Goal: Use online tool/utility: Use online tool/utility

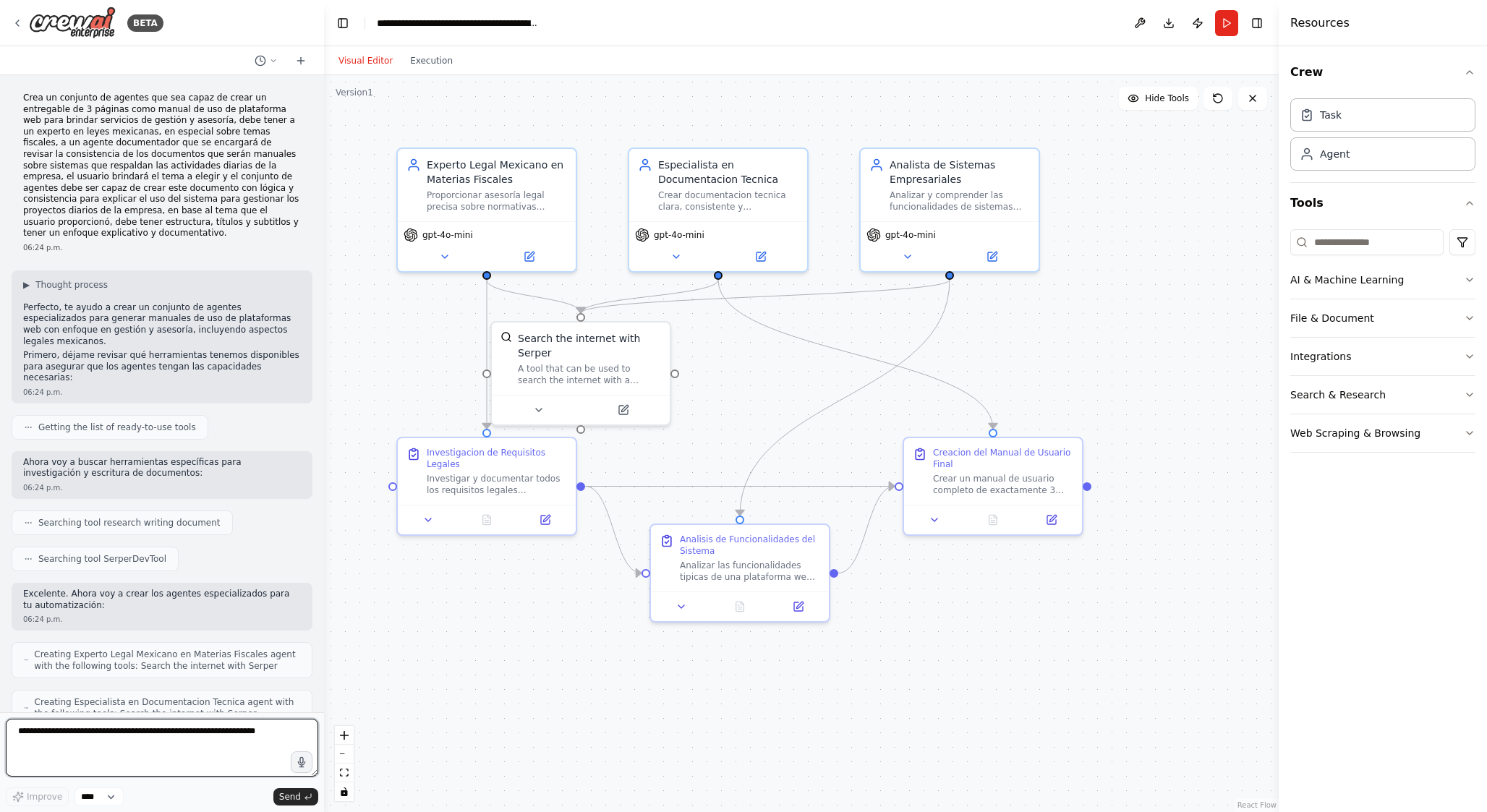
scroll to position [1890, 0]
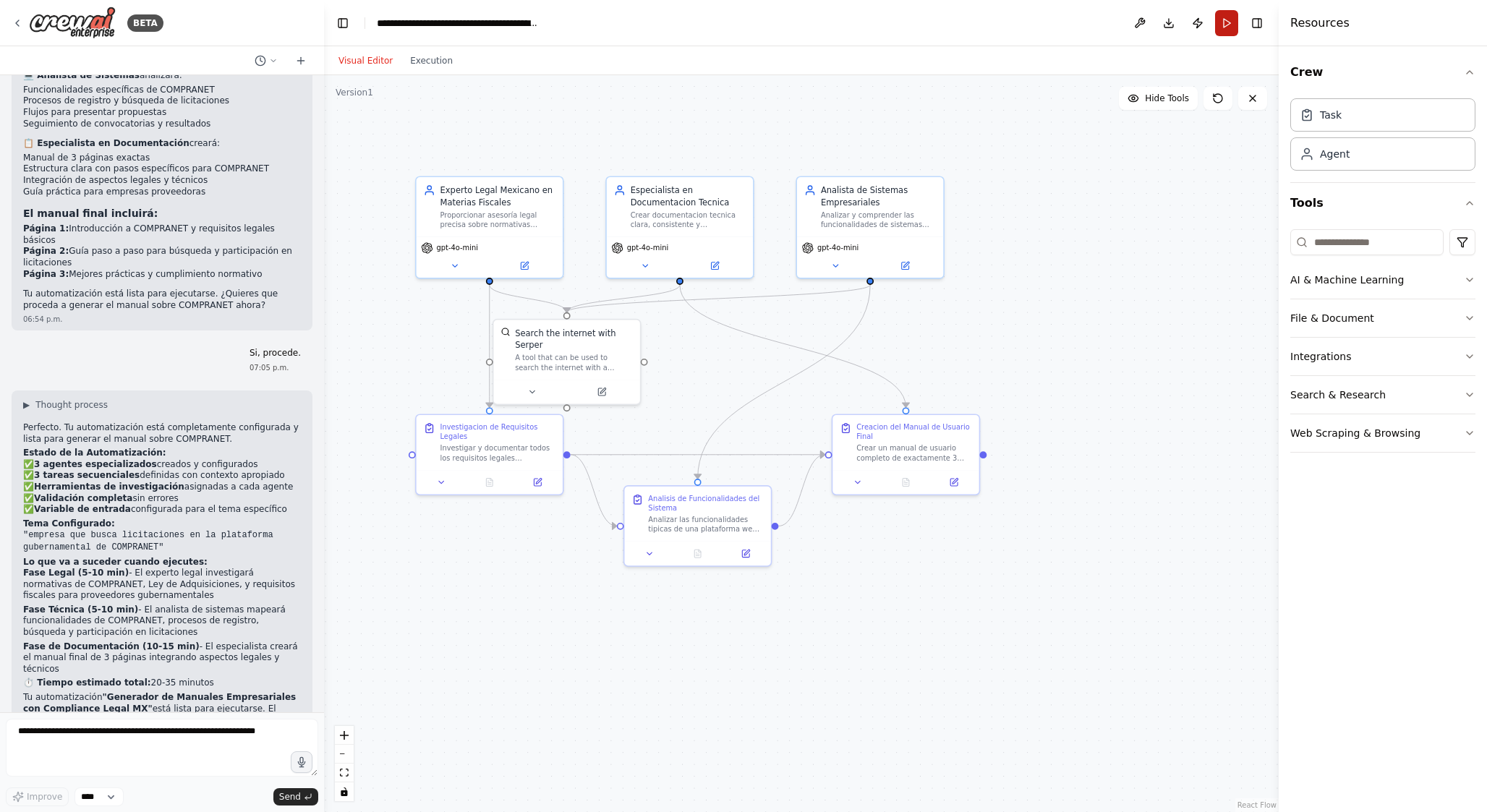
click at [1227, 20] on button "Run" at bounding box center [1225, 23] width 23 height 26
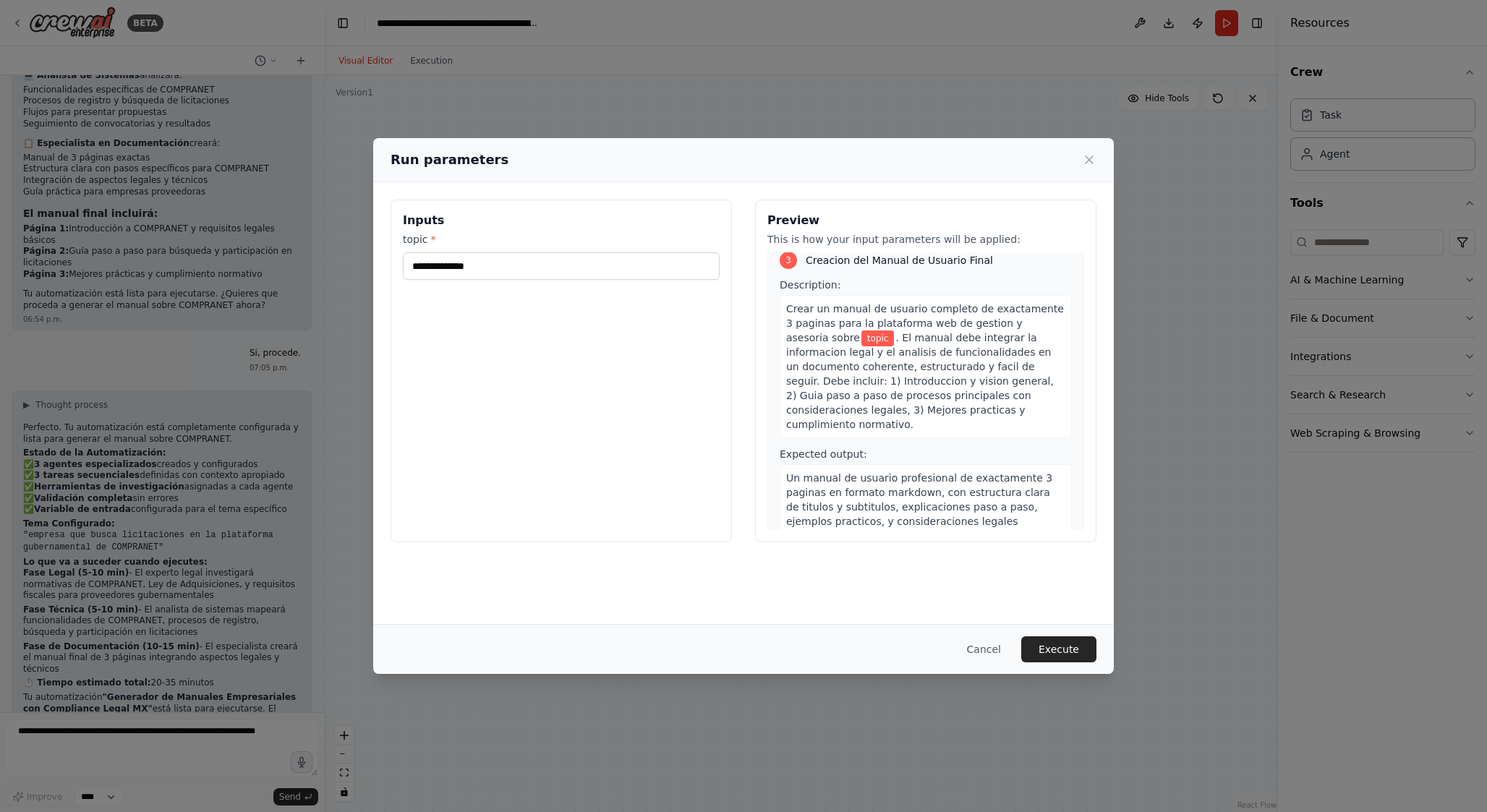
scroll to position [669, 0]
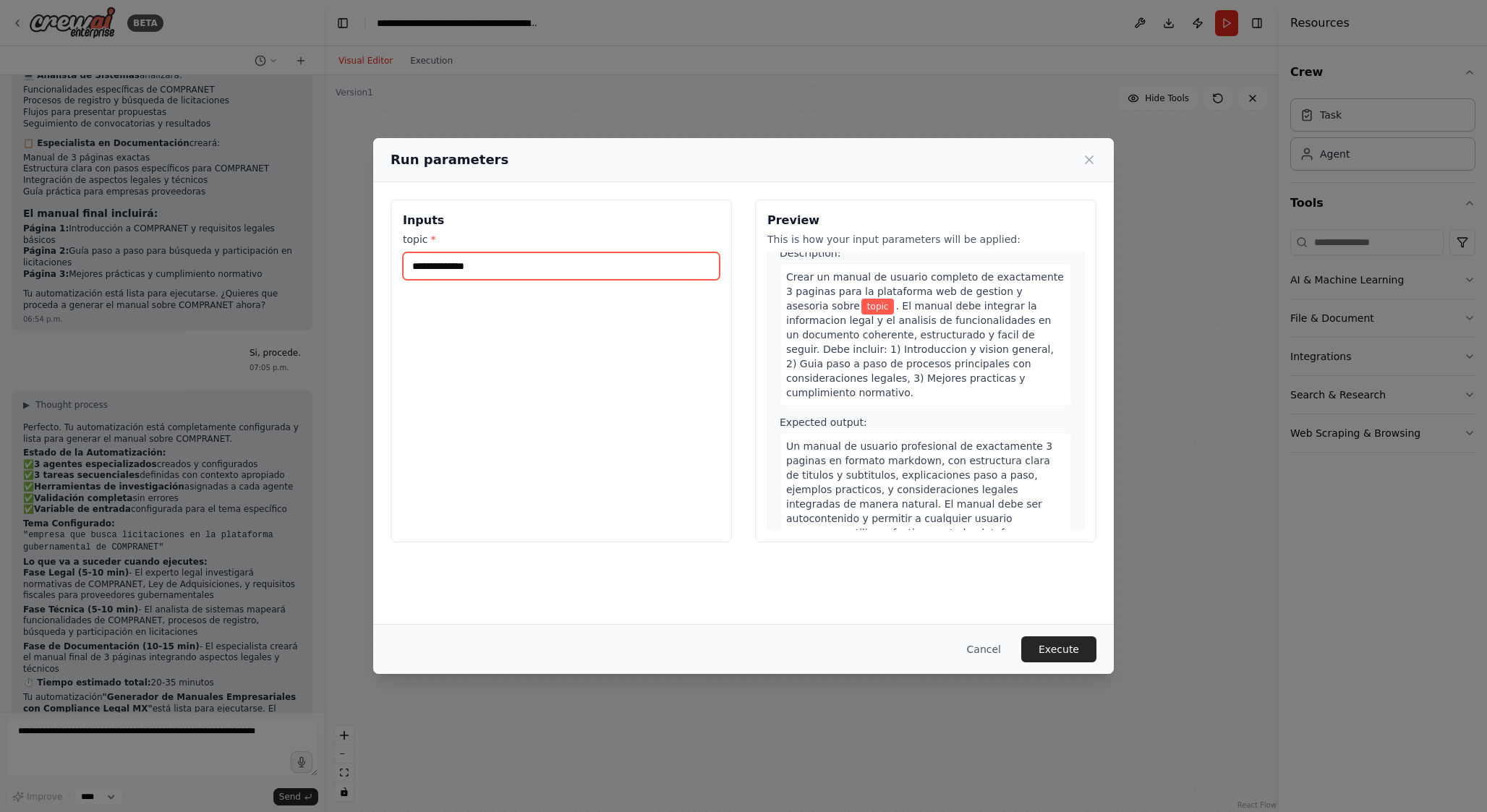
click at [555, 273] on input "topic *" at bounding box center [562, 266] width 317 height 28
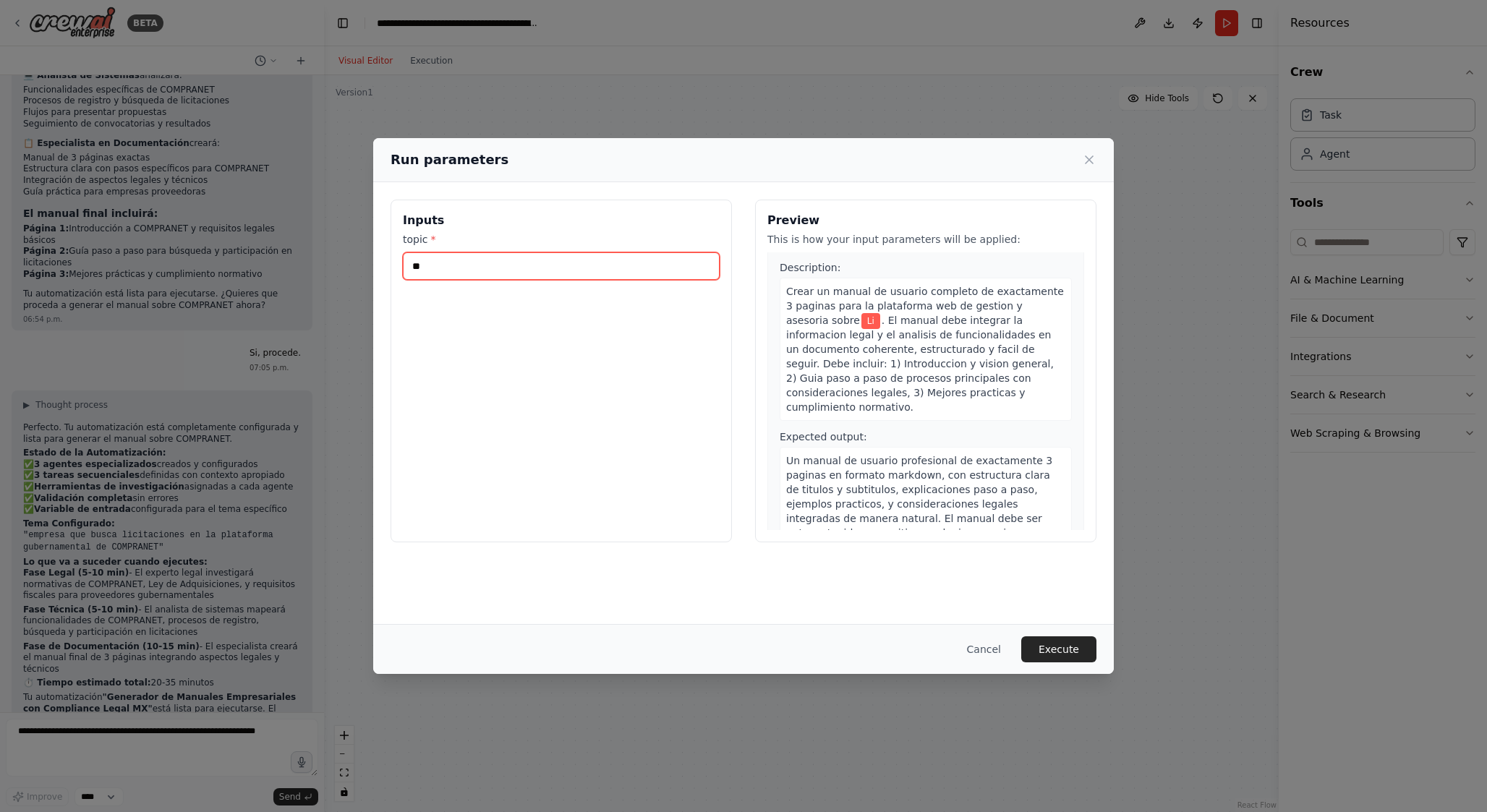
type input "*"
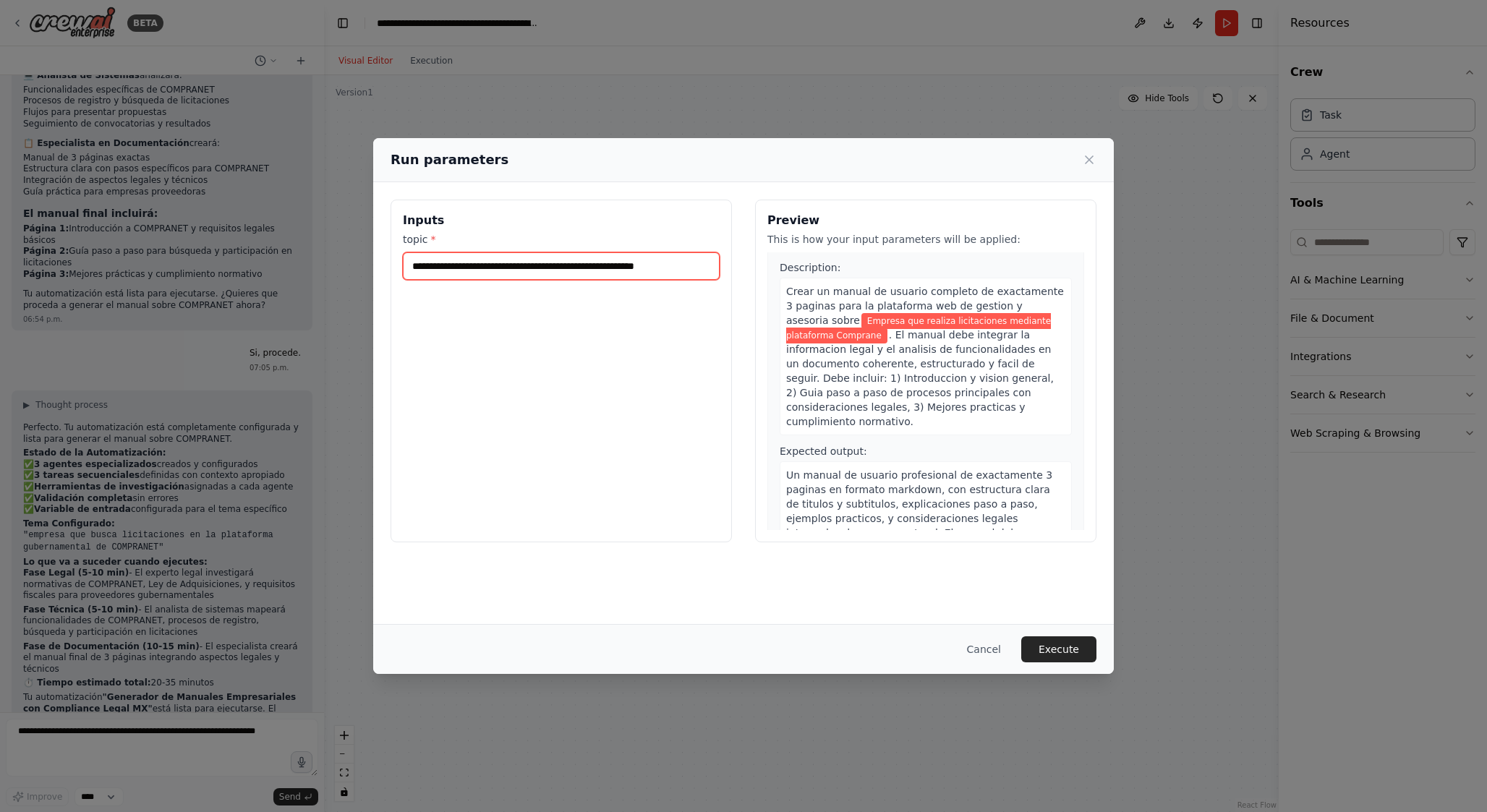
scroll to position [727, 0]
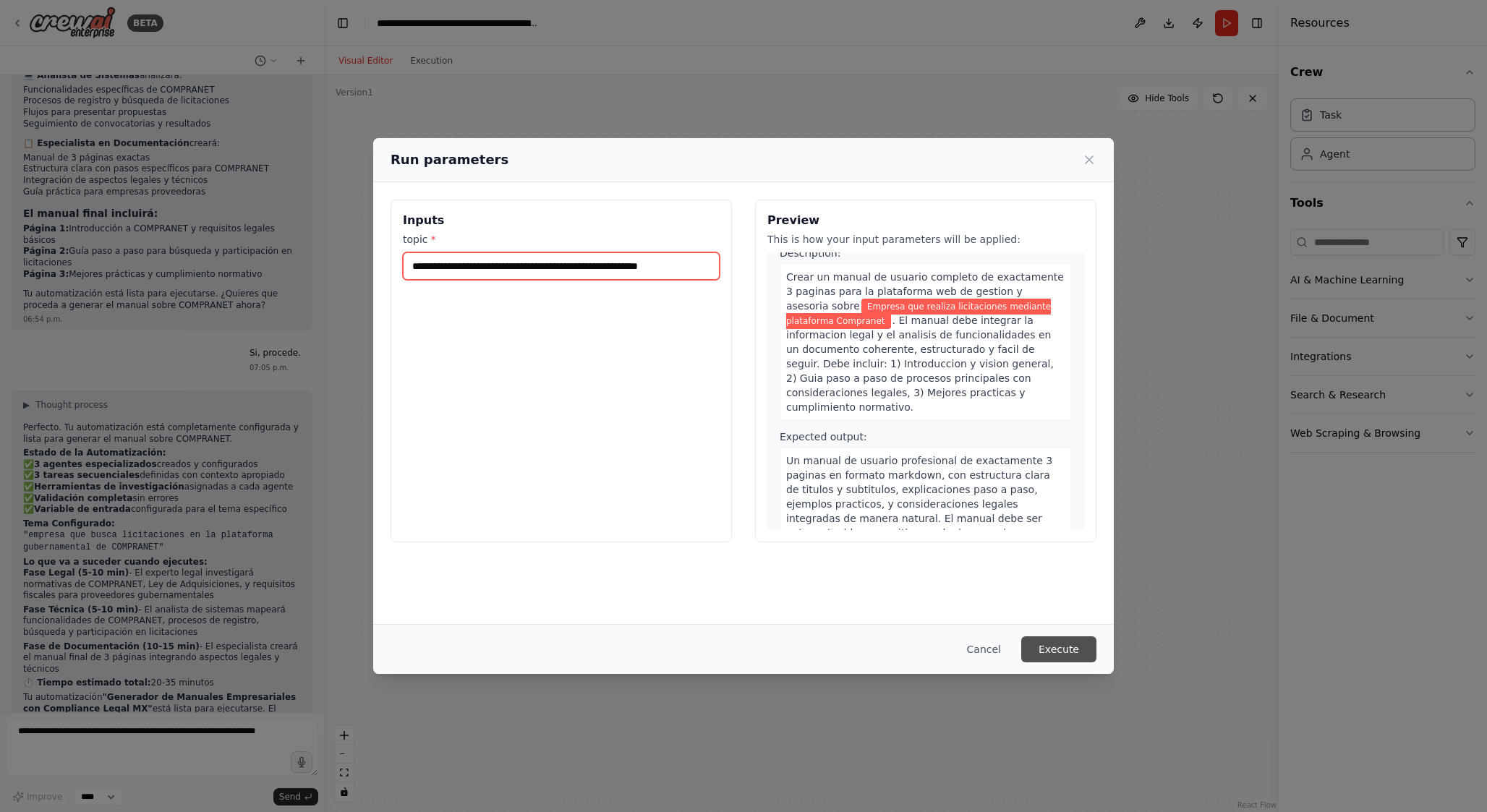
type input "**********"
click at [1069, 641] on button "Execute" at bounding box center [1059, 649] width 75 height 26
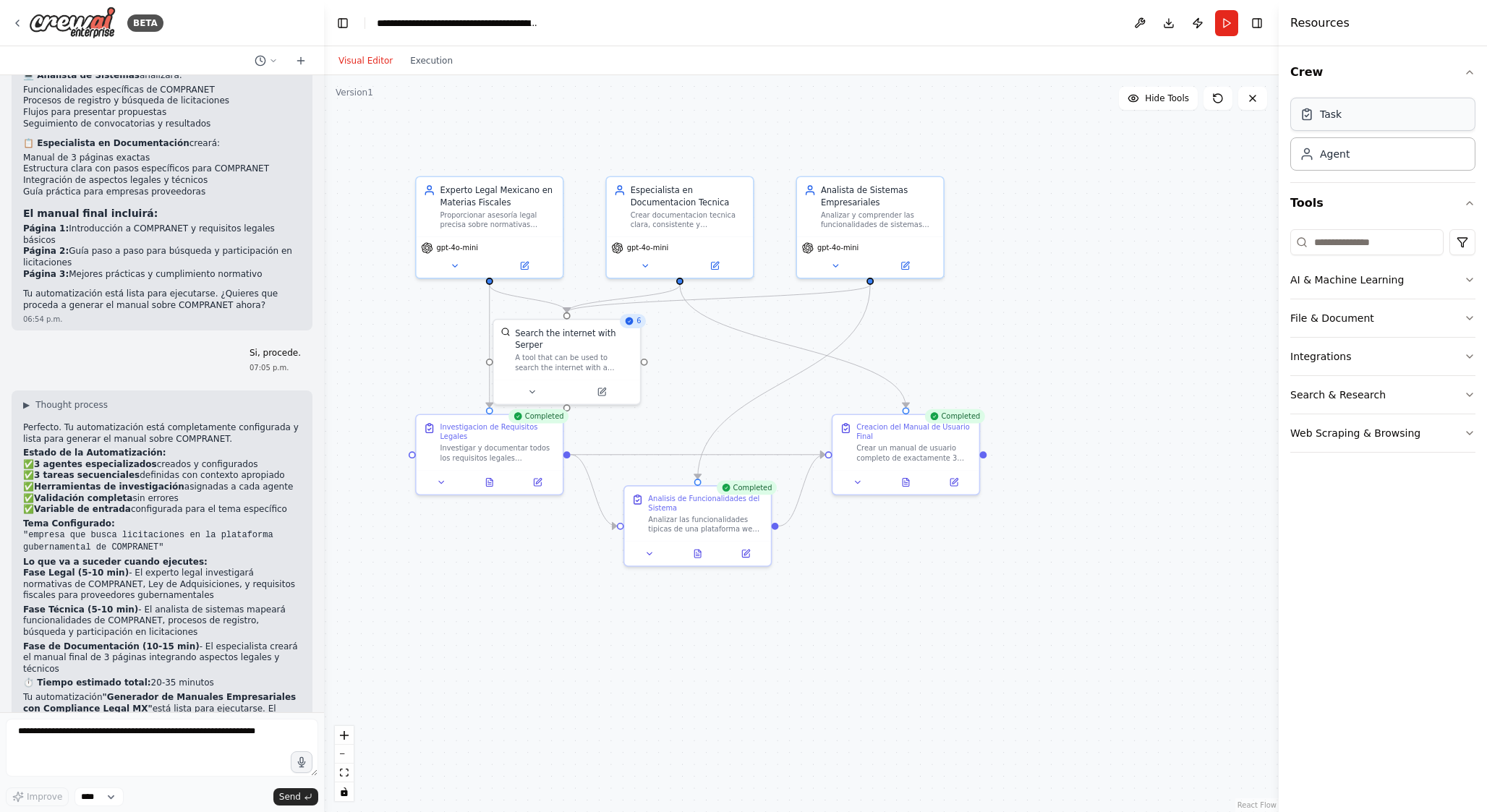
click at [1311, 122] on div "Task" at bounding box center [1382, 115] width 185 height 34
click at [1329, 109] on div "Task" at bounding box center [1330, 114] width 22 height 15
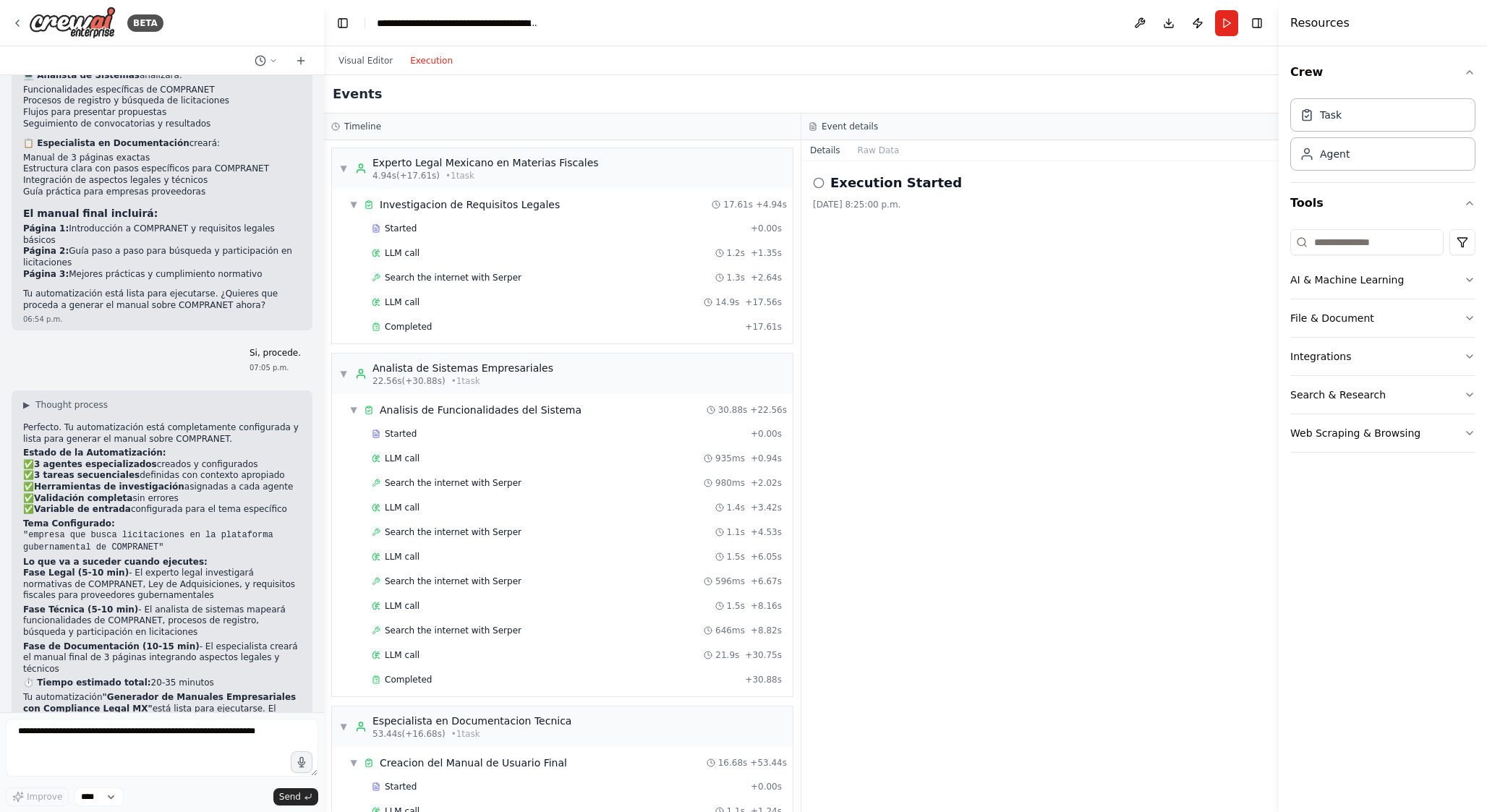
click at [422, 56] on button "Execution" at bounding box center [431, 61] width 60 height 18
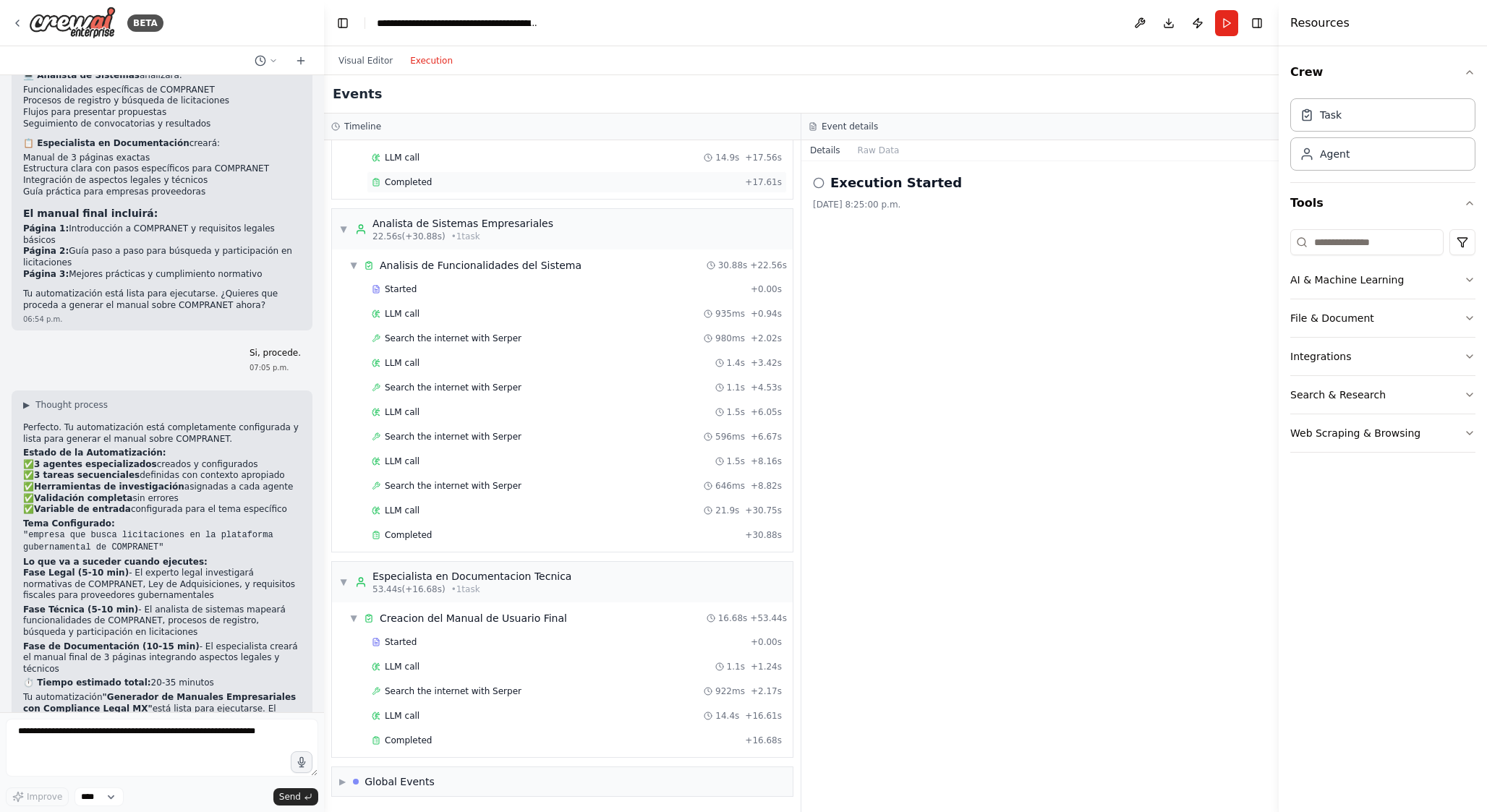
scroll to position [146, 0]
click at [340, 779] on span "▶" at bounding box center [342, 780] width 7 height 12
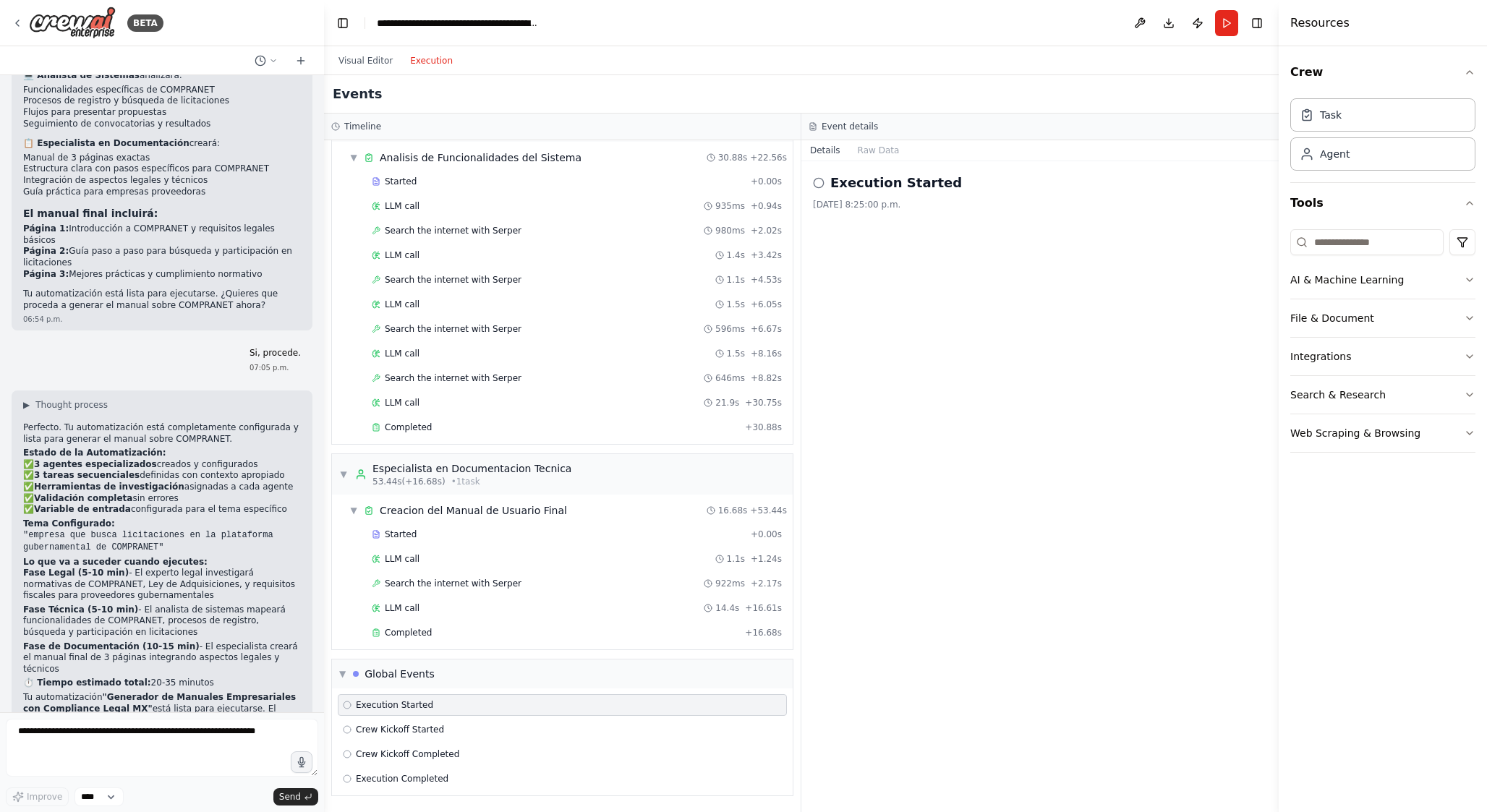
click at [1026, 20] on header "**********" at bounding box center [800, 23] width 954 height 47
click at [1259, 18] on button "Toggle Right Sidebar" at bounding box center [1256, 23] width 20 height 20
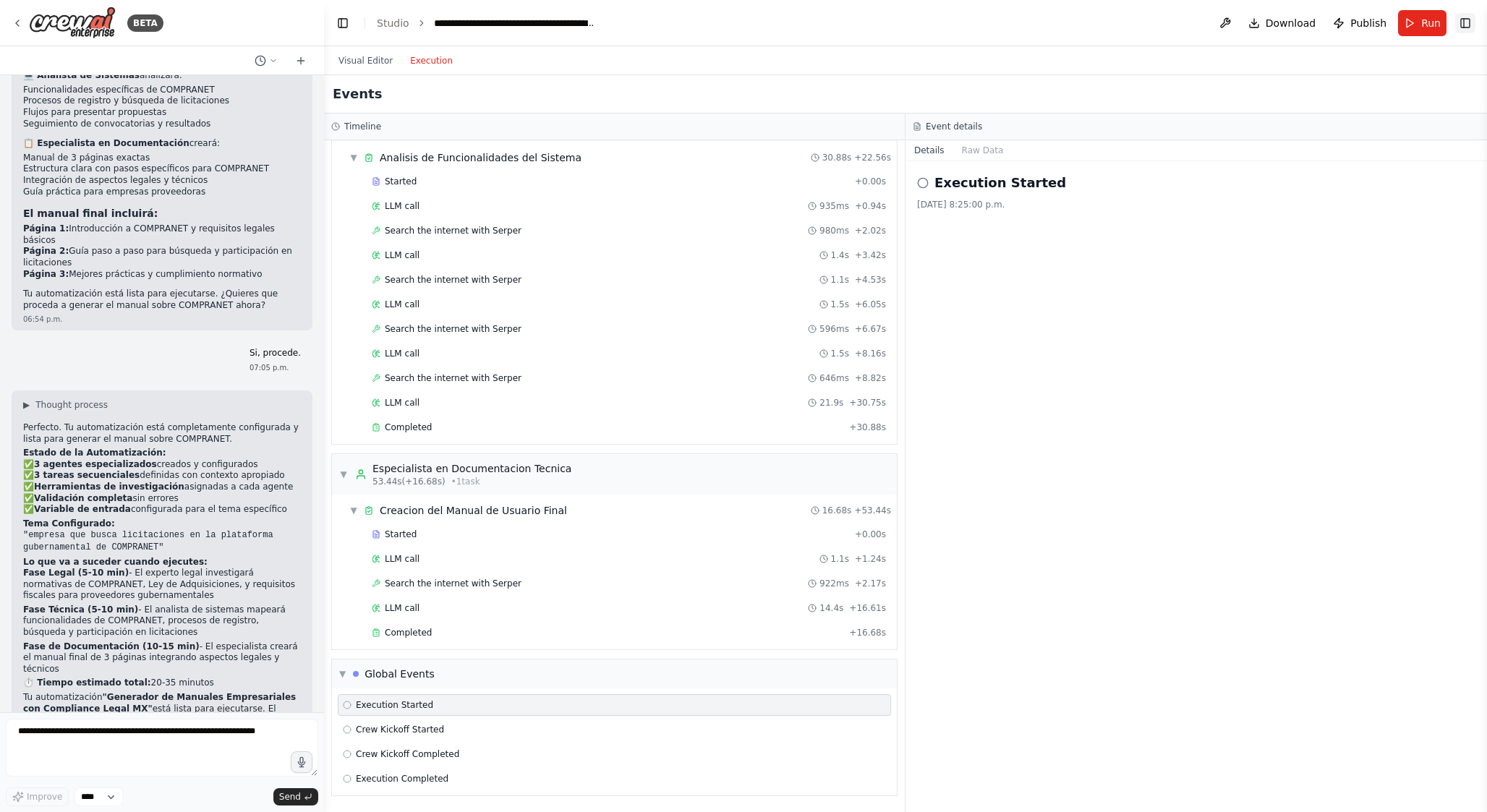
click at [1463, 23] on button "Toggle Right Sidebar" at bounding box center [1465, 23] width 20 height 20
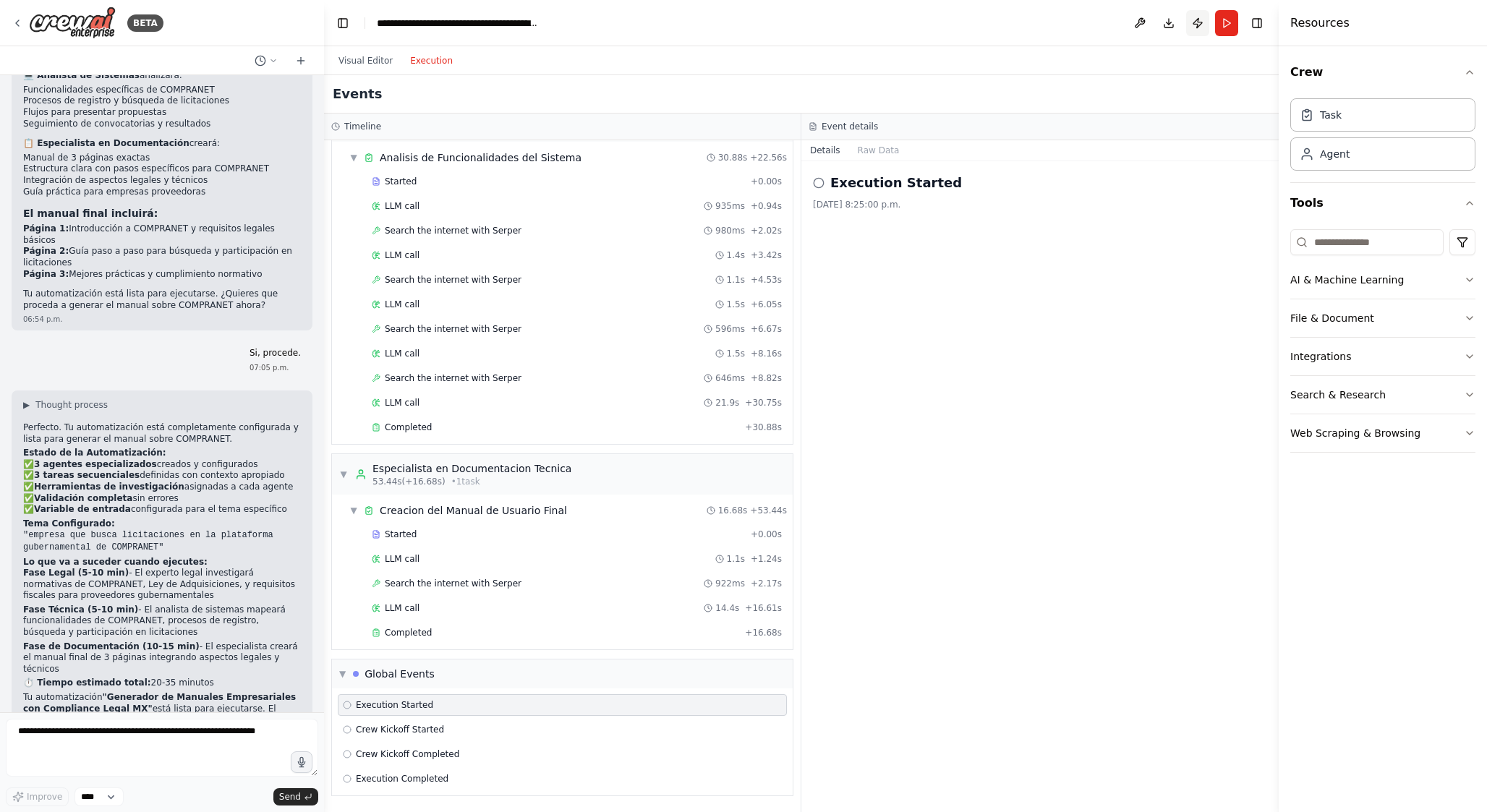
click at [1193, 26] on button "Publish" at bounding box center [1197, 23] width 23 height 26
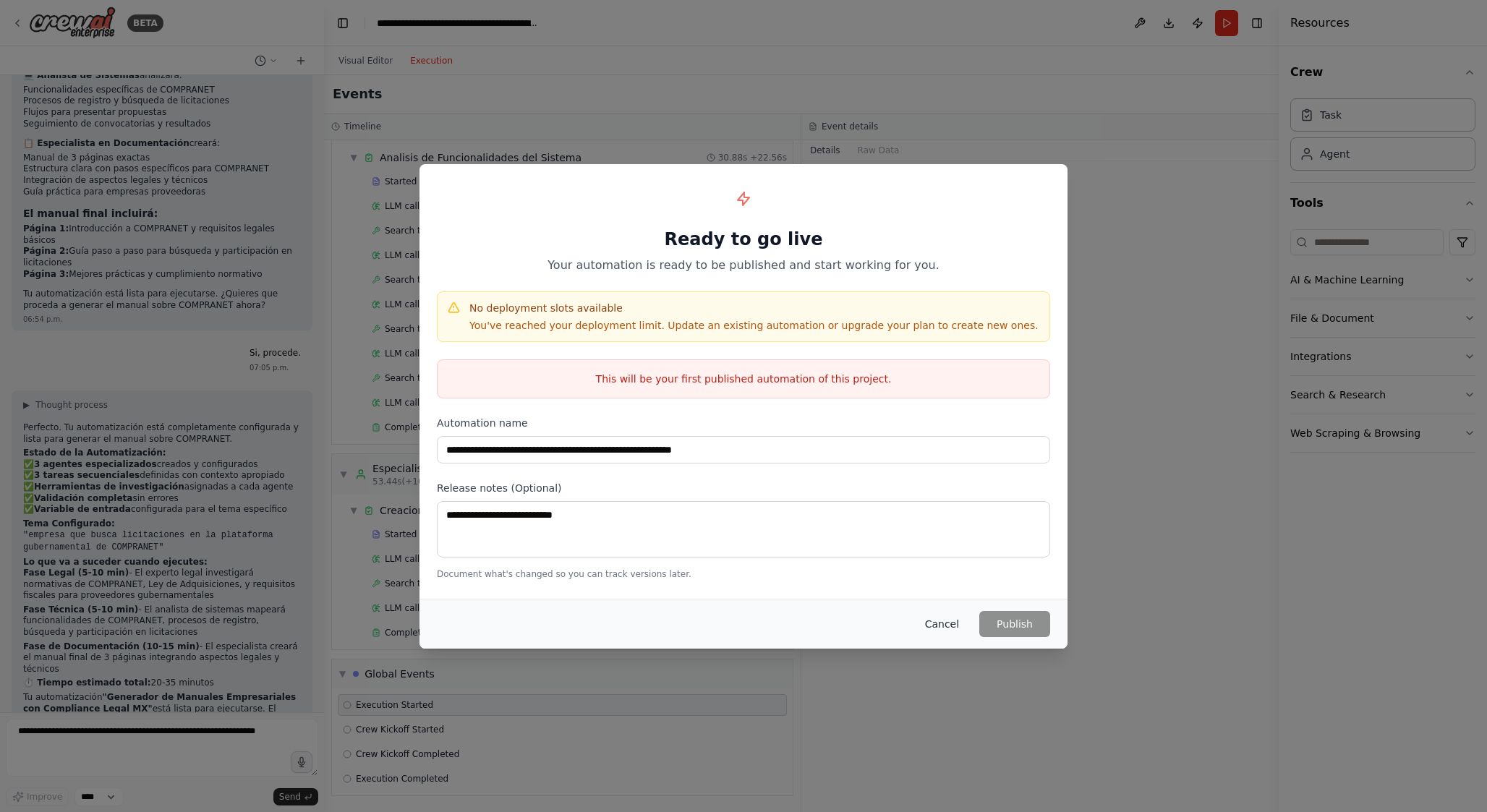
click at [935, 625] on button "Cancel" at bounding box center [942, 624] width 57 height 26
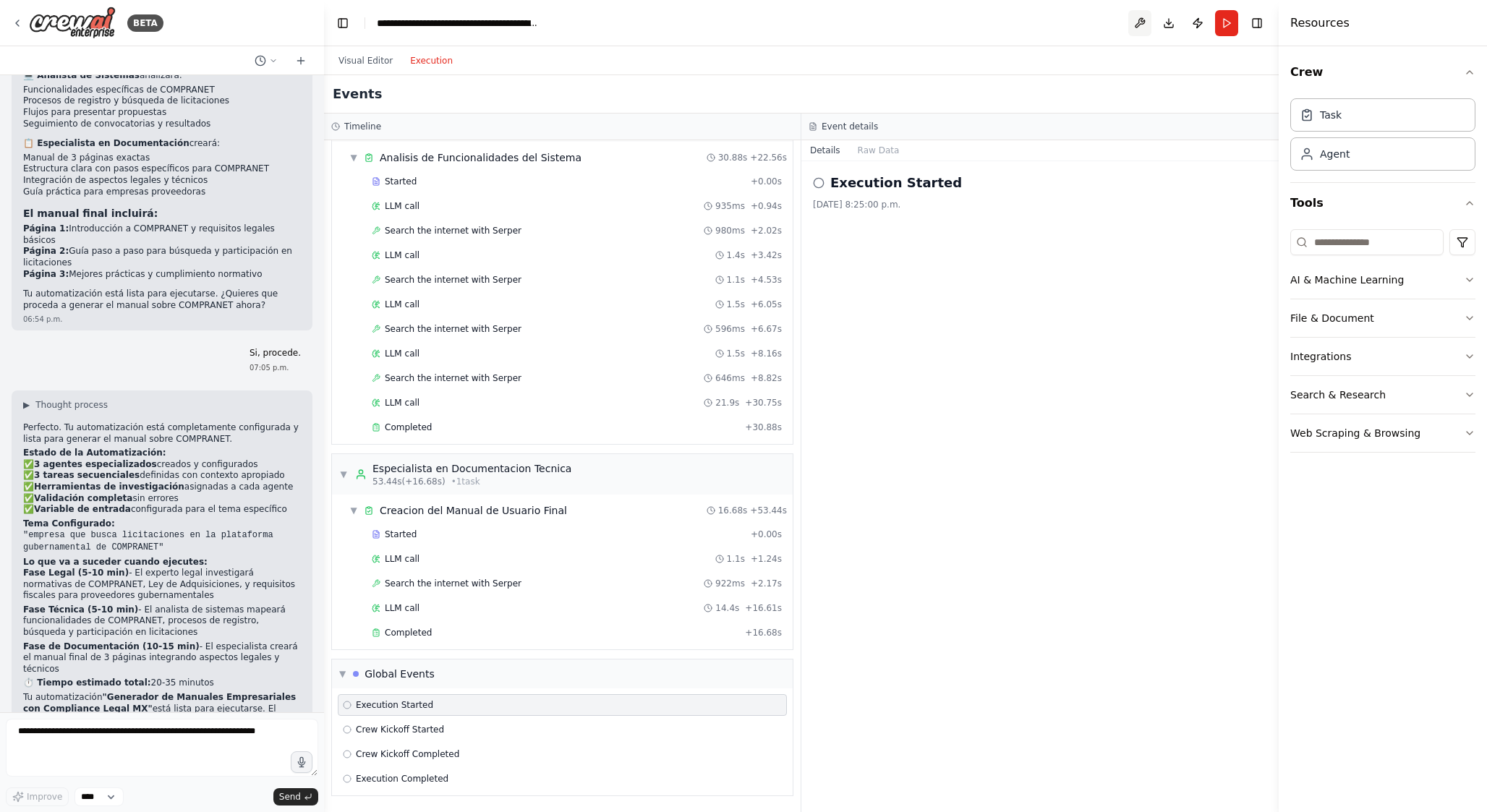
click at [1140, 23] on button at bounding box center [1139, 23] width 23 height 26
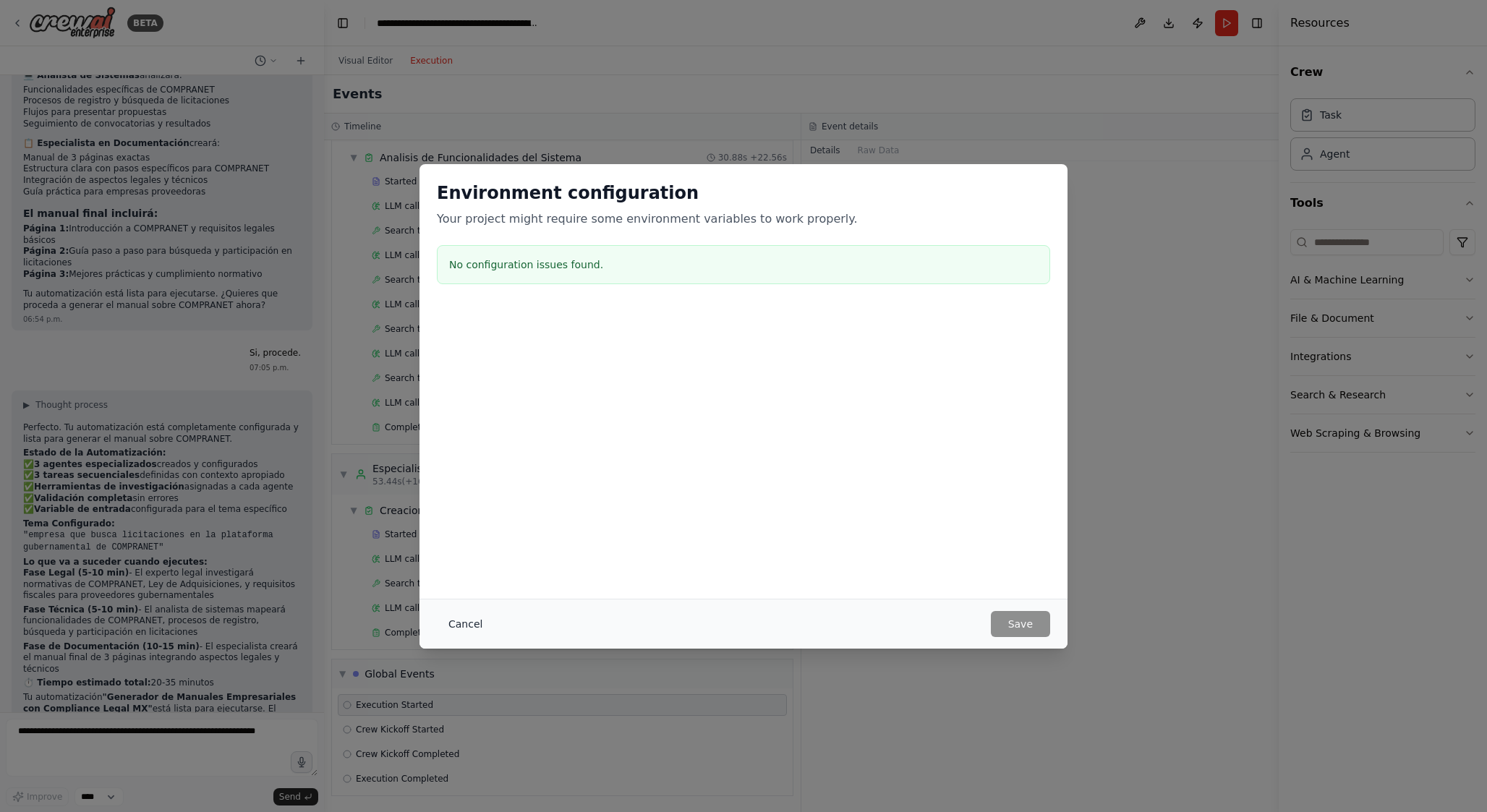
click at [470, 617] on button "Cancel" at bounding box center [466, 624] width 57 height 26
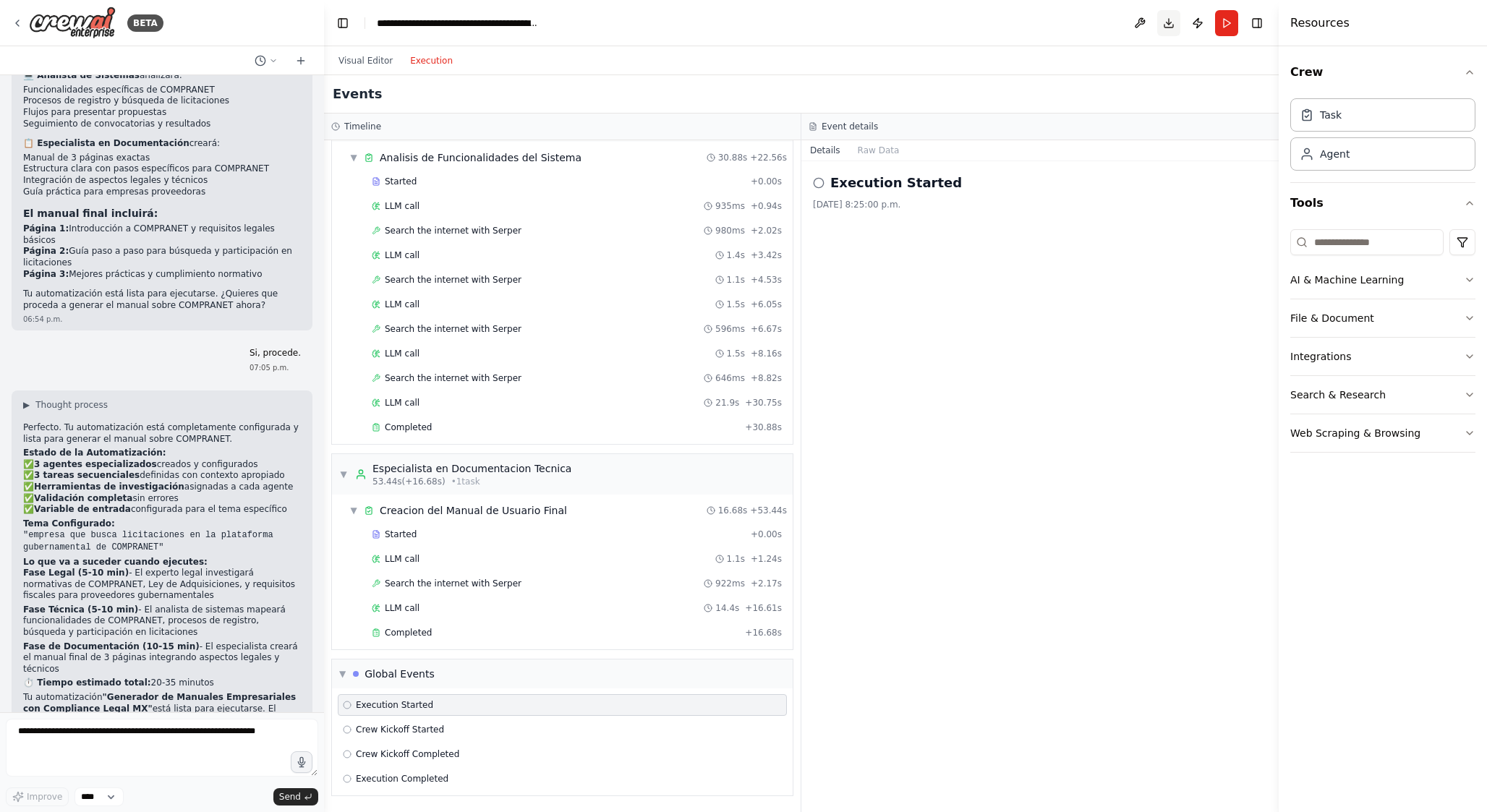
click at [1172, 23] on button "Download" at bounding box center [1168, 23] width 23 height 26
click at [755, 61] on div "Visual Editor Execution" at bounding box center [800, 60] width 954 height 29
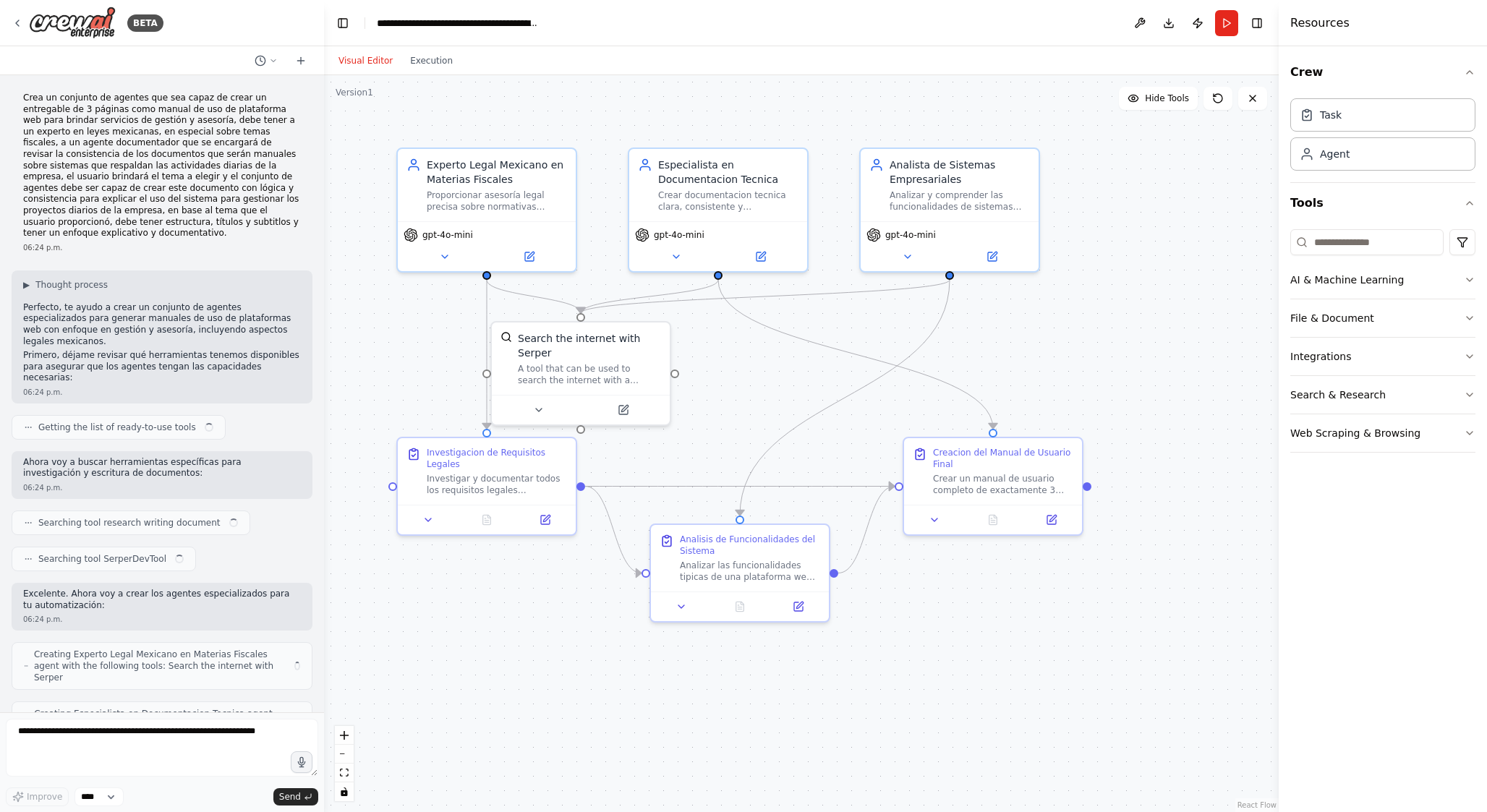
scroll to position [1890, 0]
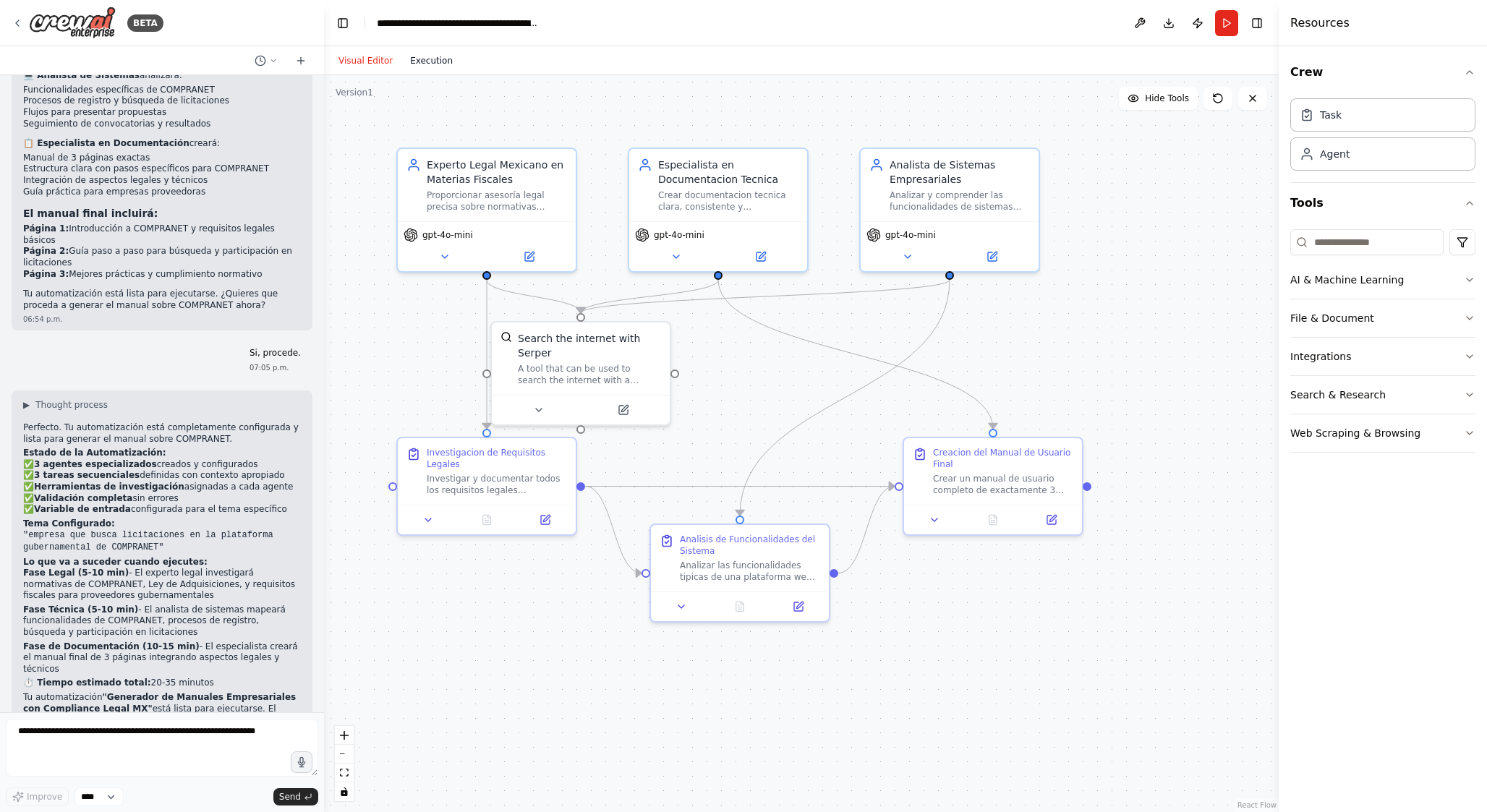
click at [435, 66] on button "Execution" at bounding box center [431, 61] width 60 height 18
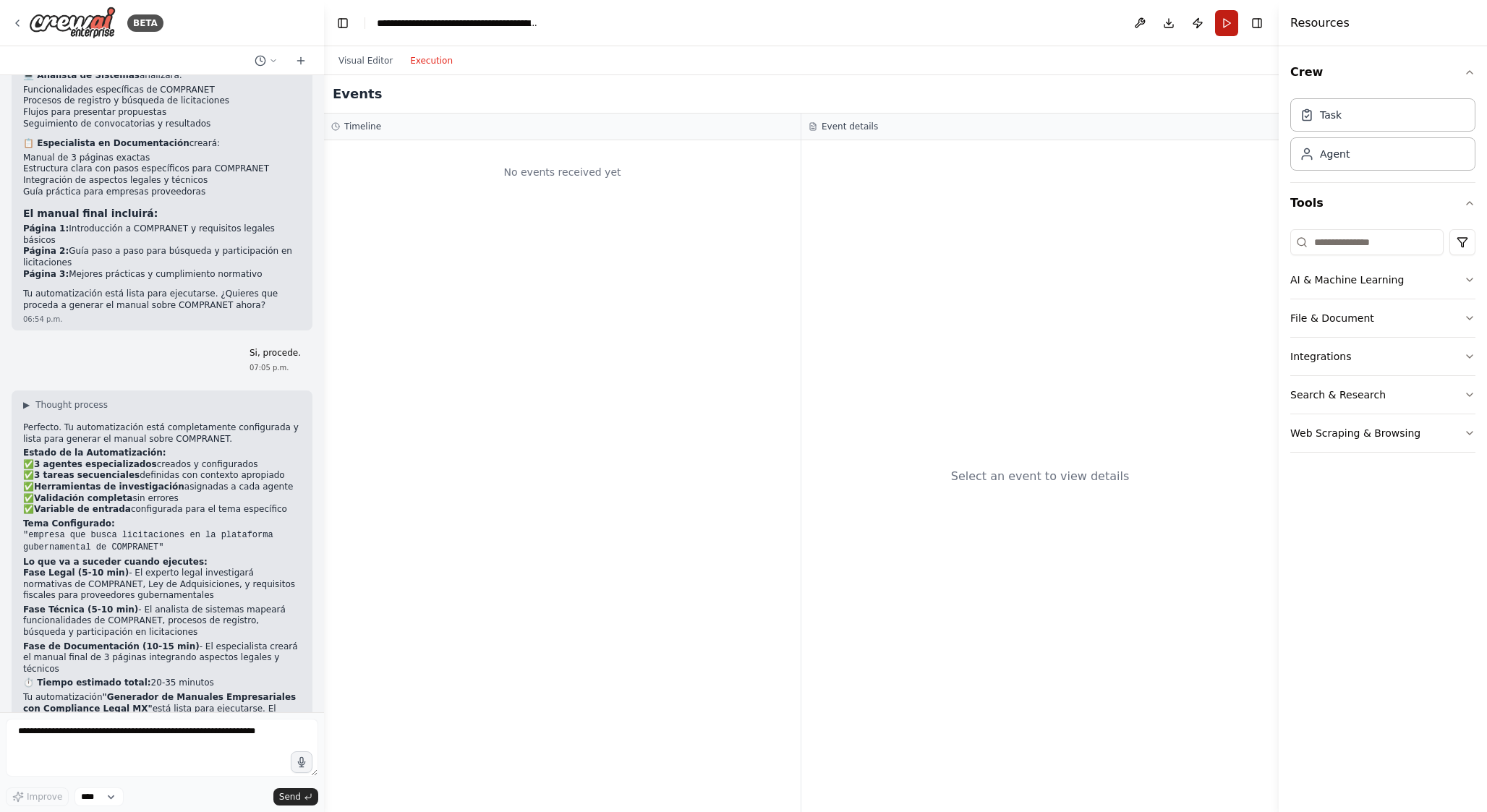
click at [1224, 26] on button "Run" at bounding box center [1225, 23] width 23 height 26
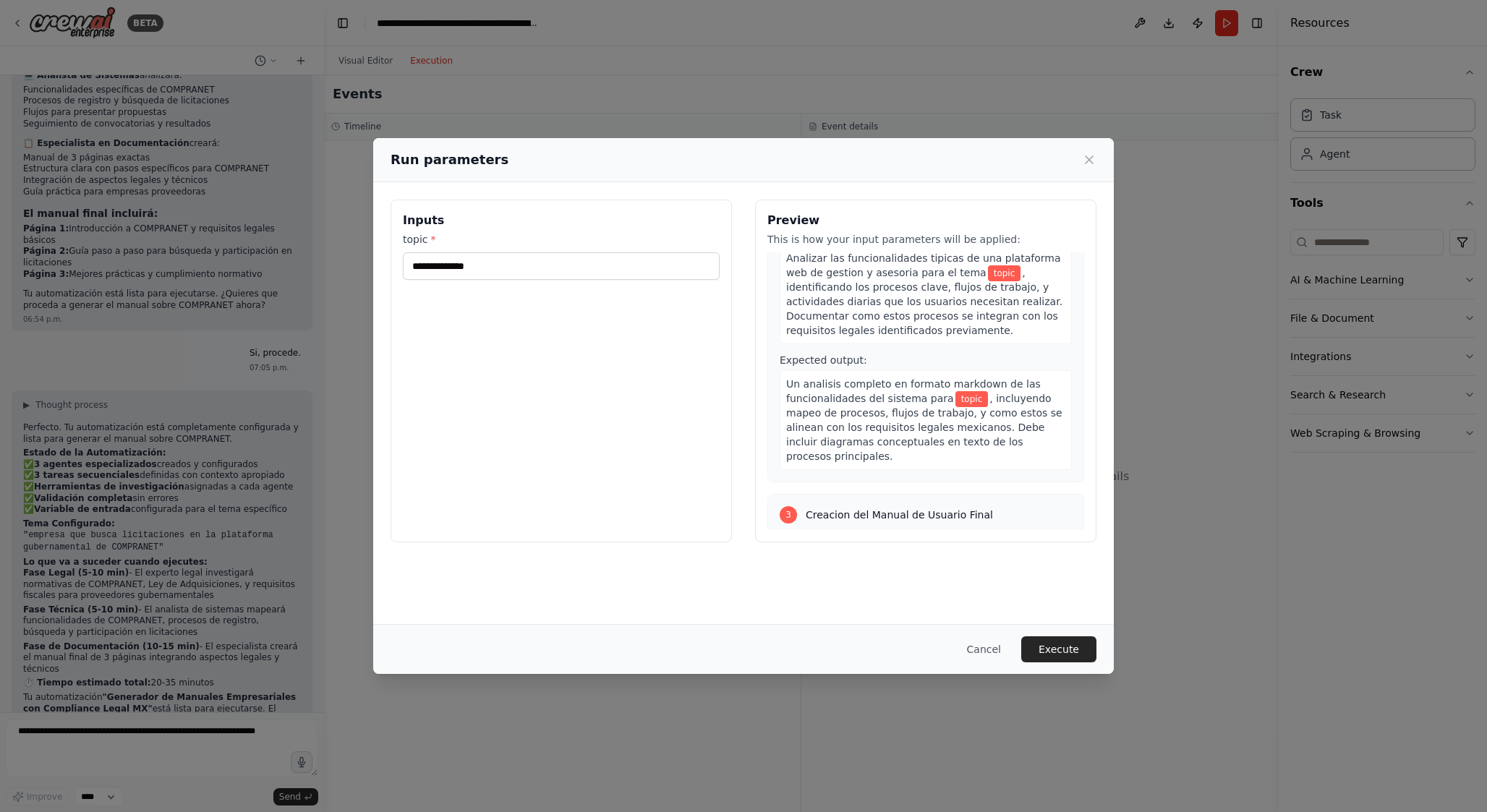
scroll to position [0, 0]
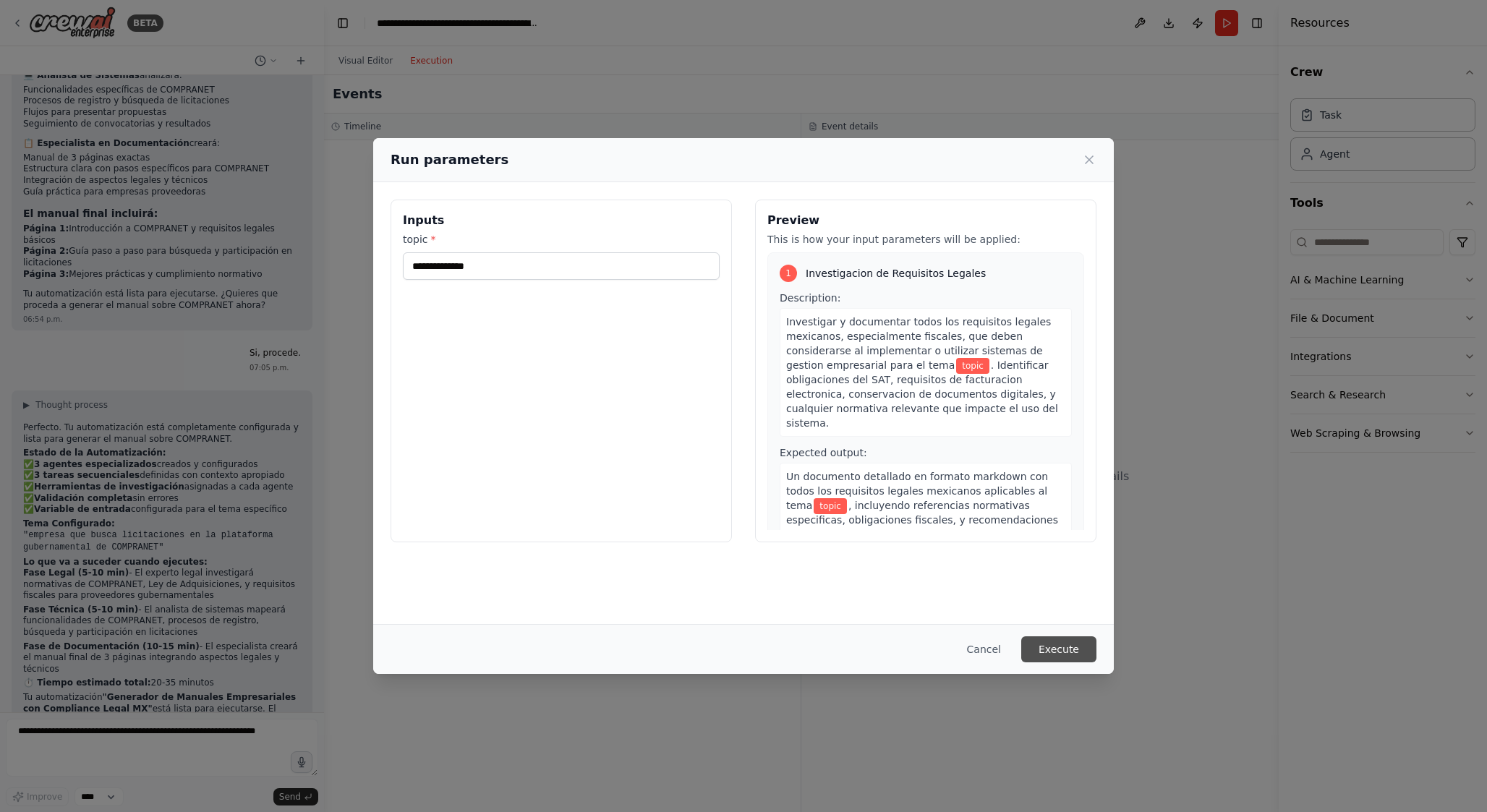
click at [1044, 644] on button "Execute" at bounding box center [1059, 649] width 75 height 26
click at [476, 266] on input "topic *" at bounding box center [562, 266] width 317 height 28
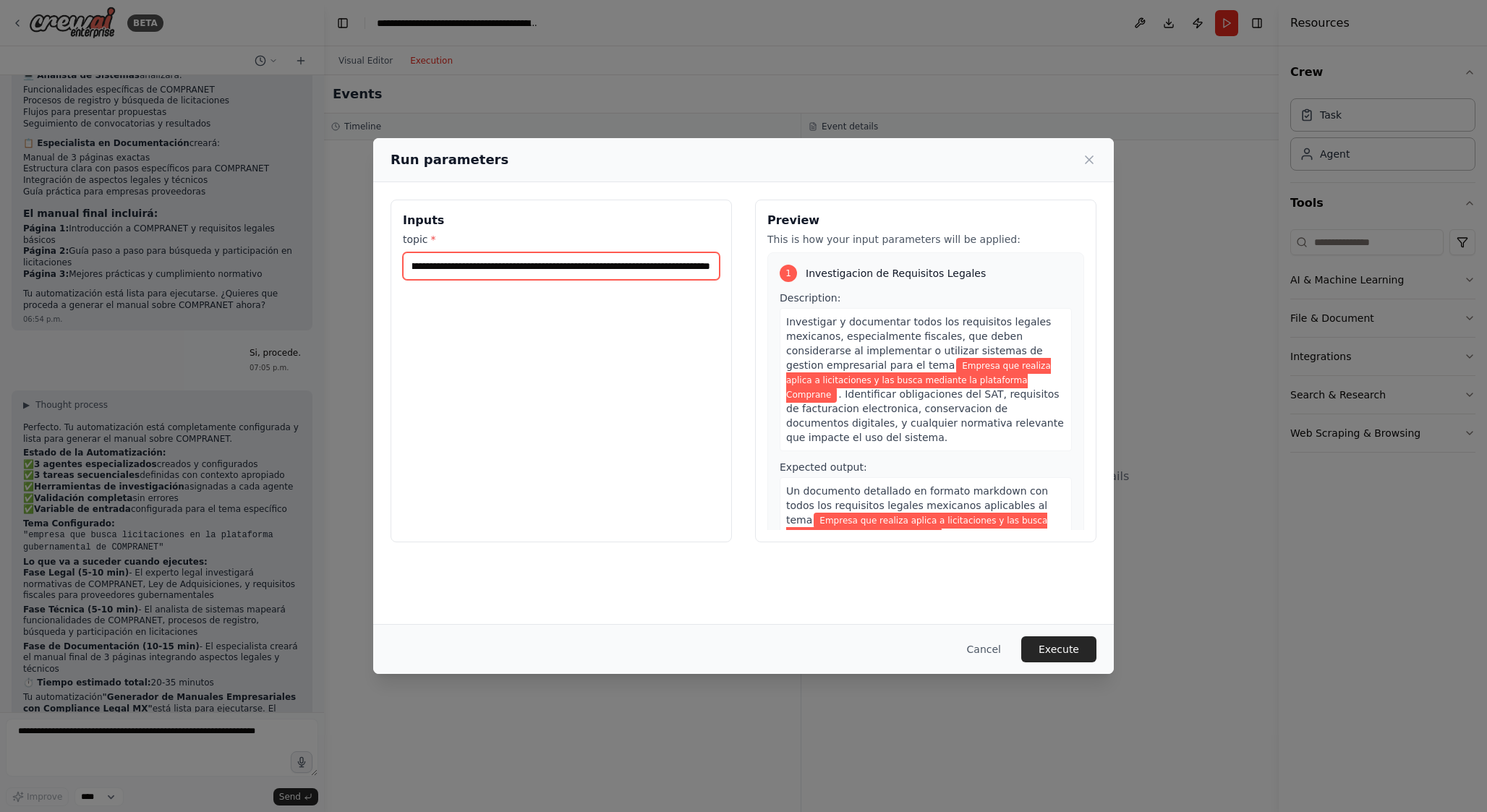
scroll to position [0, 108]
type input "**********"
click at [1056, 652] on button "Execute" at bounding box center [1059, 649] width 75 height 26
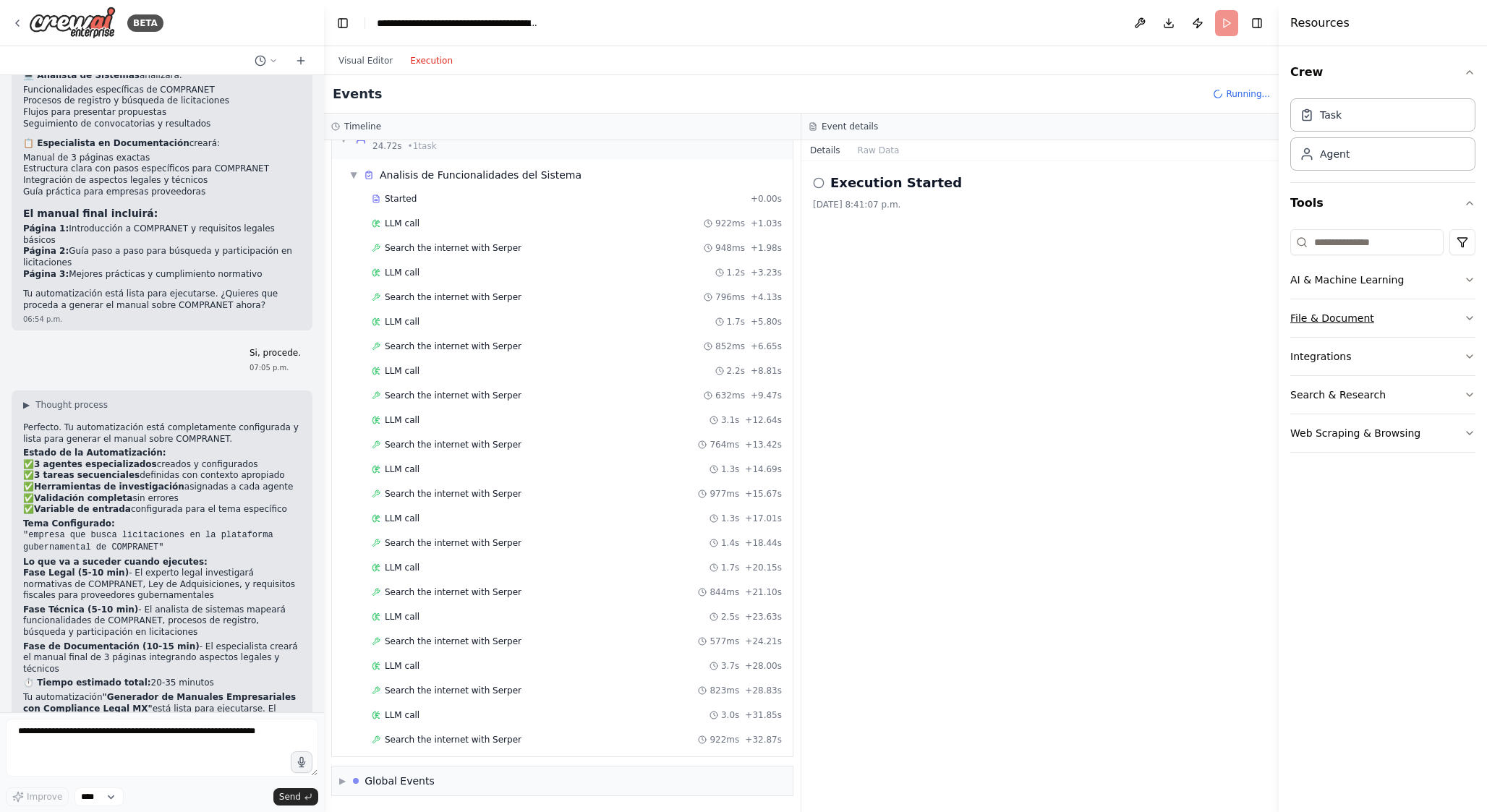
scroll to position [309, 0]
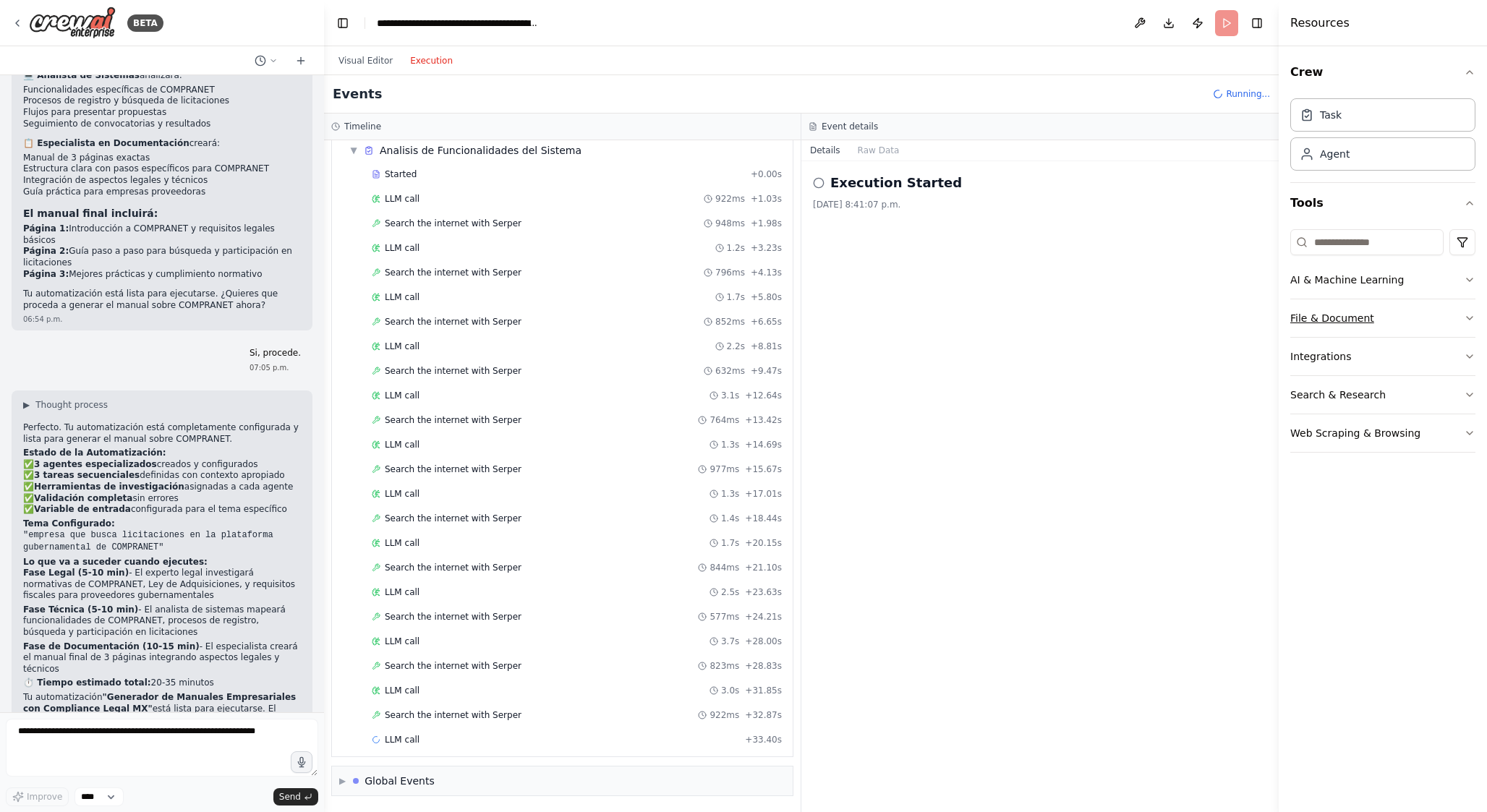
click at [1468, 315] on icon "button" at bounding box center [1469, 318] width 12 height 12
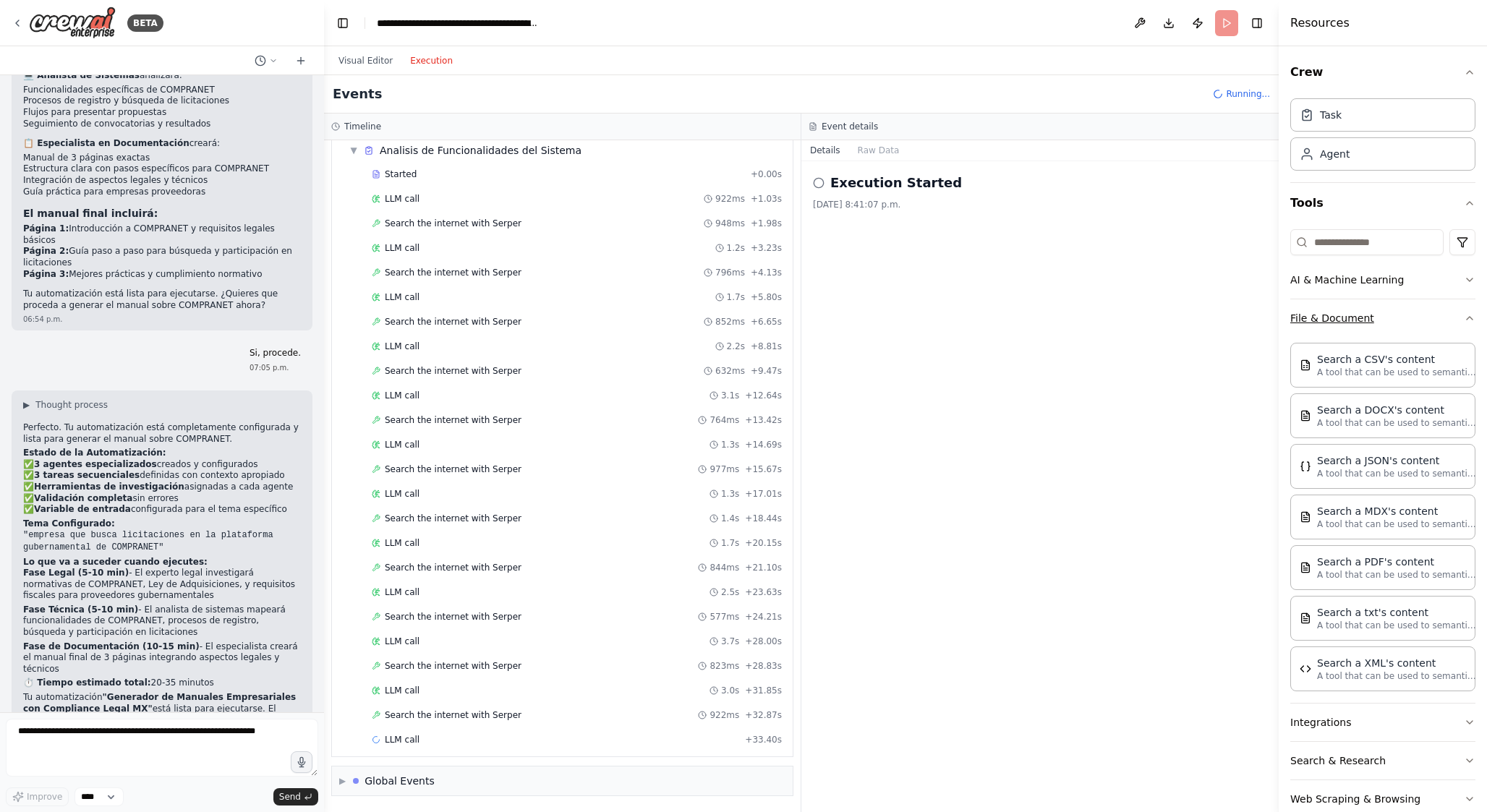
click at [1468, 315] on icon "button" at bounding box center [1469, 318] width 12 height 12
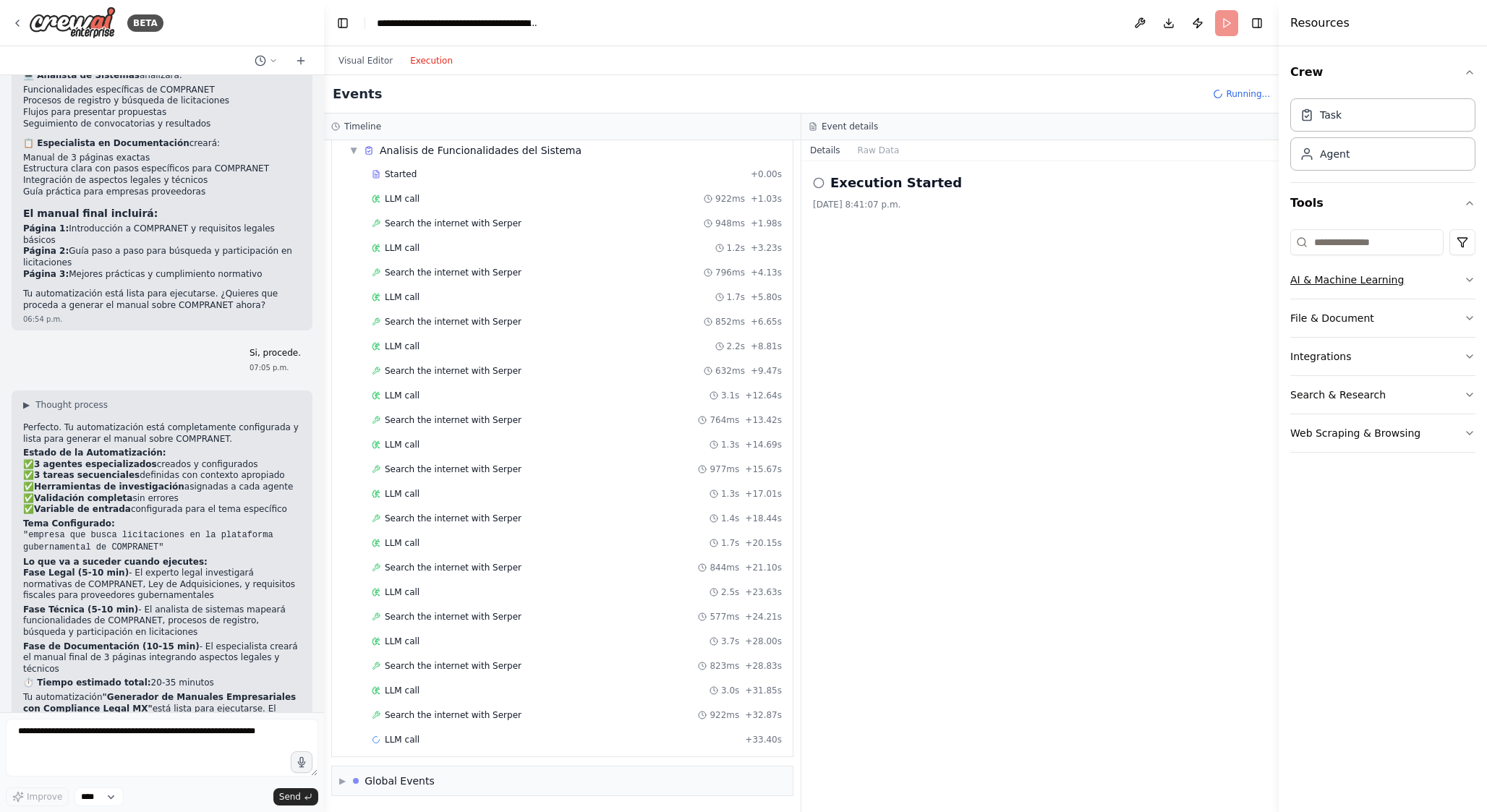
click at [1468, 282] on icon "button" at bounding box center [1469, 280] width 12 height 12
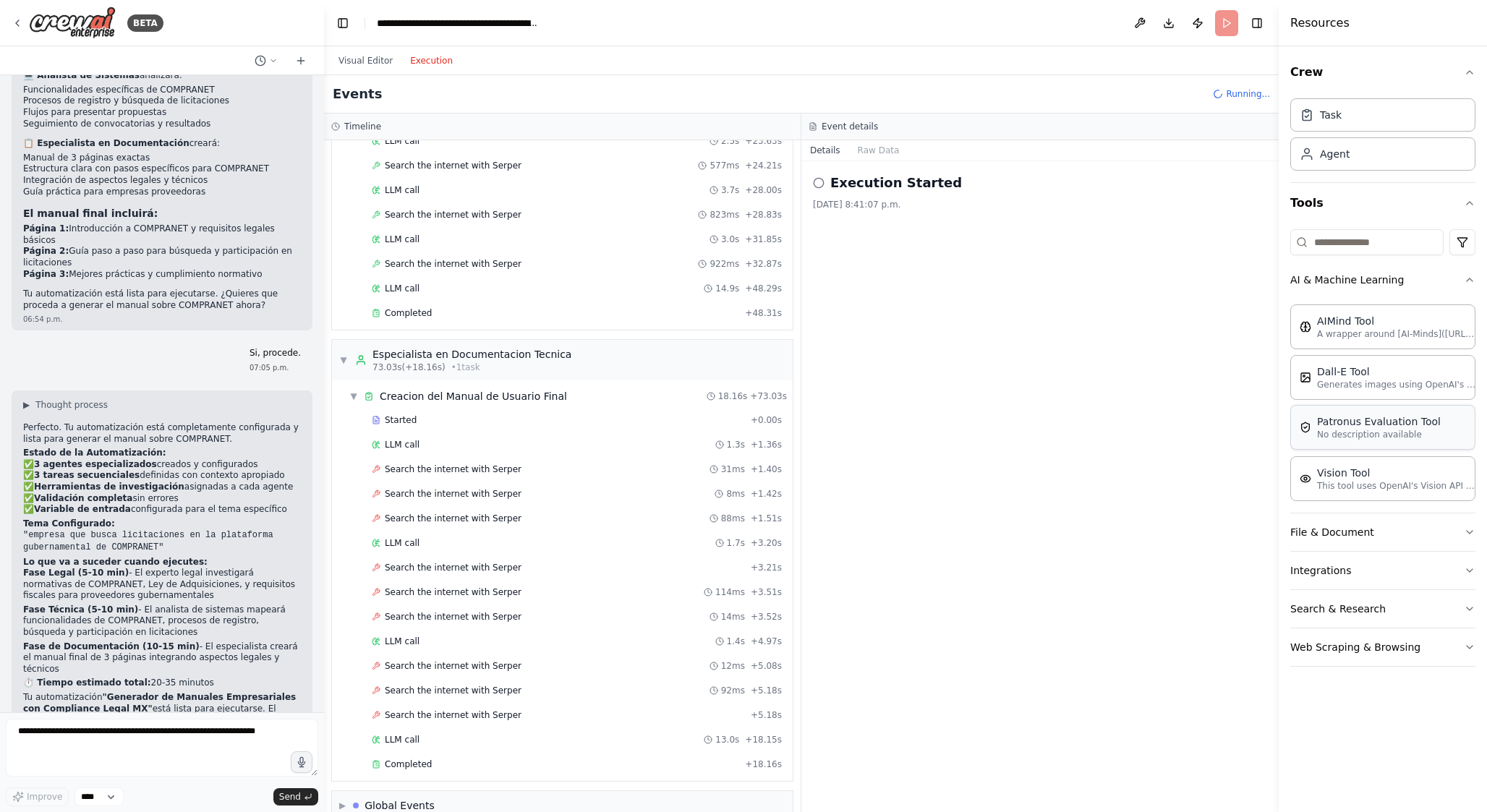
scroll to position [784, 0]
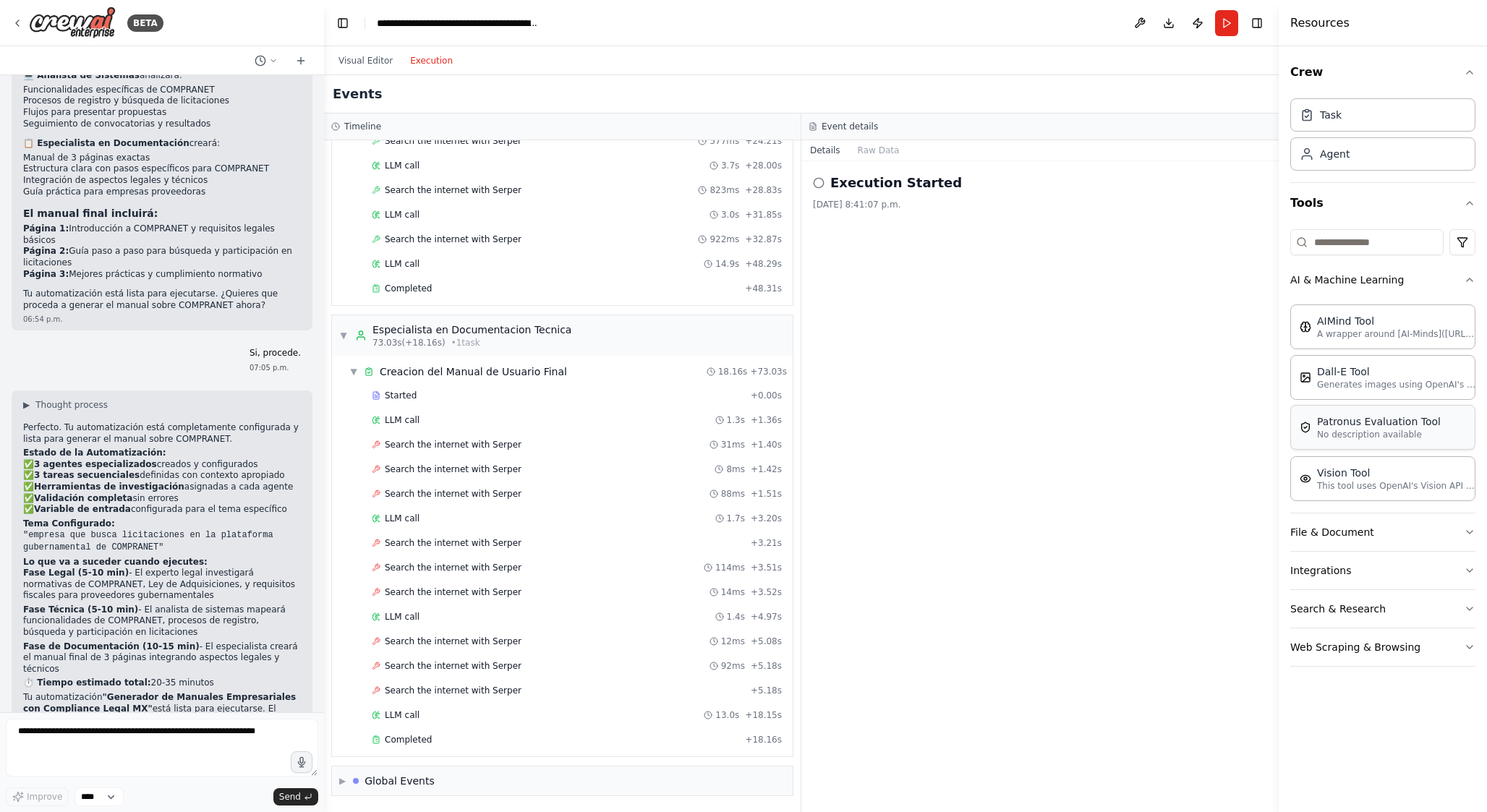
click at [1342, 424] on div "Patronus Evaluation Tool" at bounding box center [1378, 421] width 124 height 15
click at [483, 732] on div "Completed + 18.16s" at bounding box center [577, 740] width 420 height 22
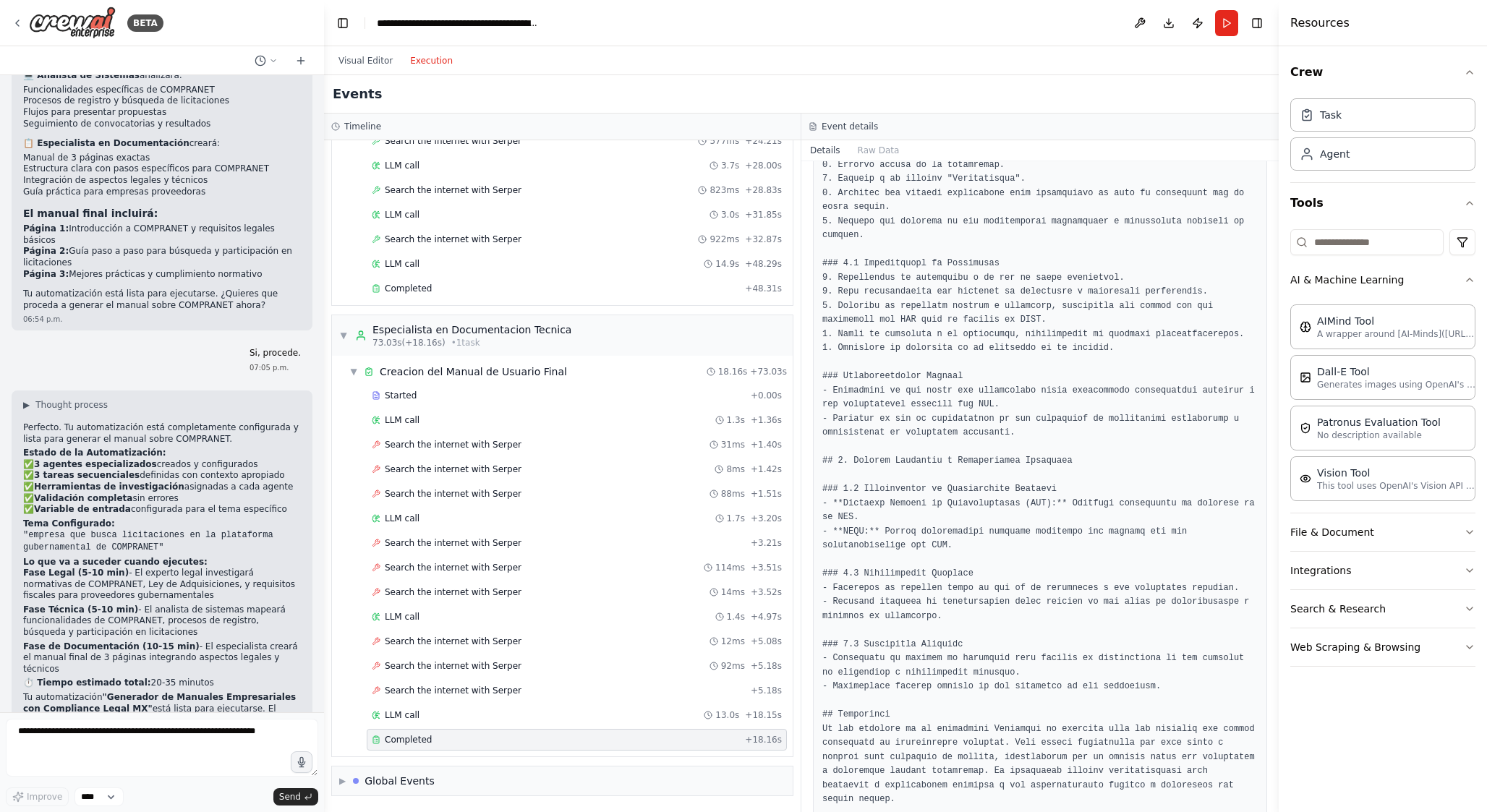
scroll to position [504, 0]
